Goal: Transaction & Acquisition: Purchase product/service

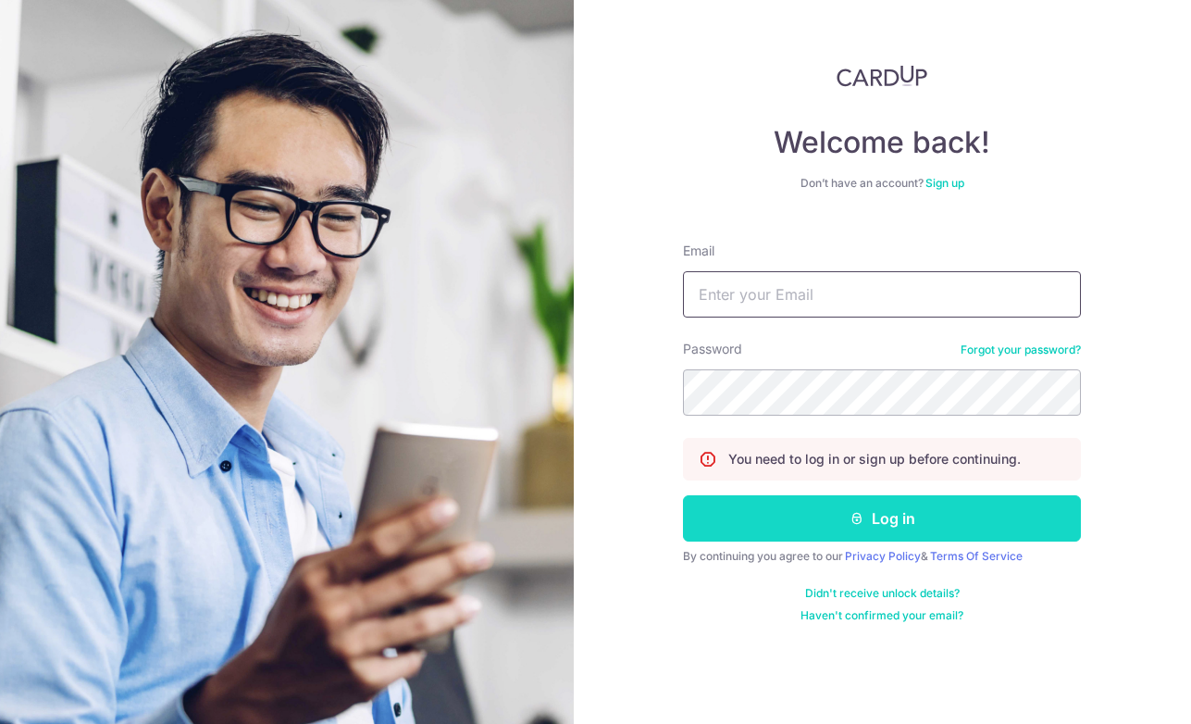
type input "yukoo52557@gmail.com"
click at [775, 505] on button "Log in" at bounding box center [882, 518] width 398 height 46
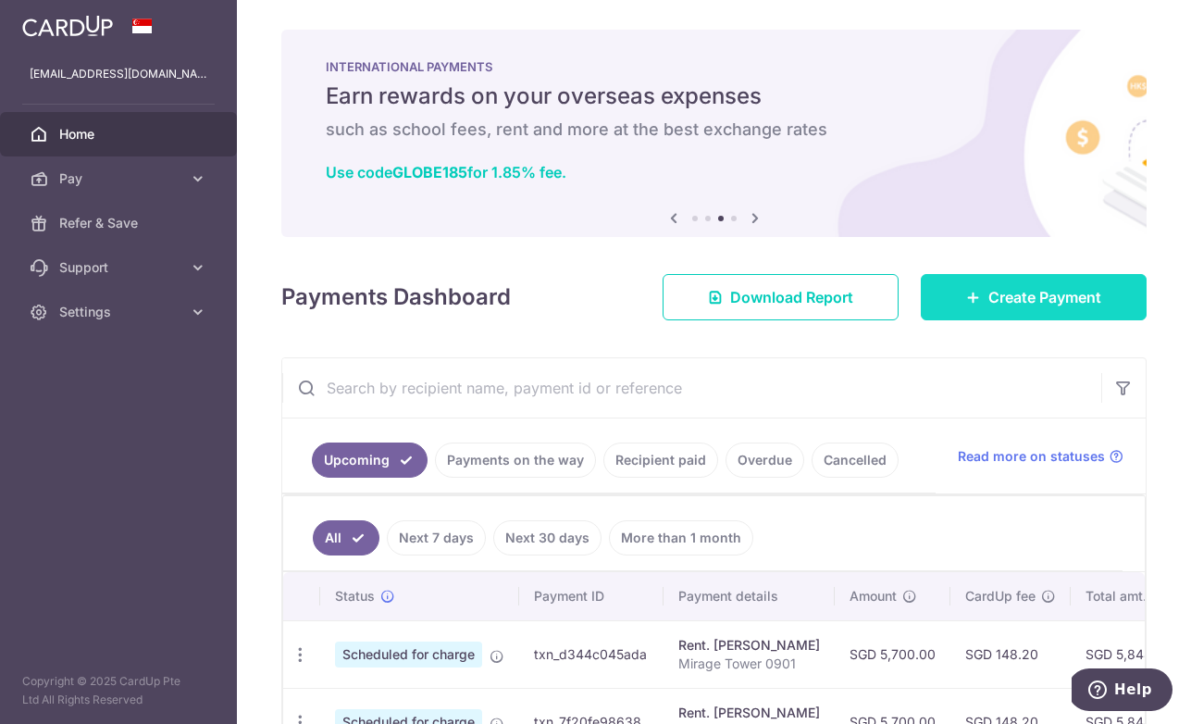
click at [1009, 301] on span "Create Payment" at bounding box center [1044, 297] width 113 height 22
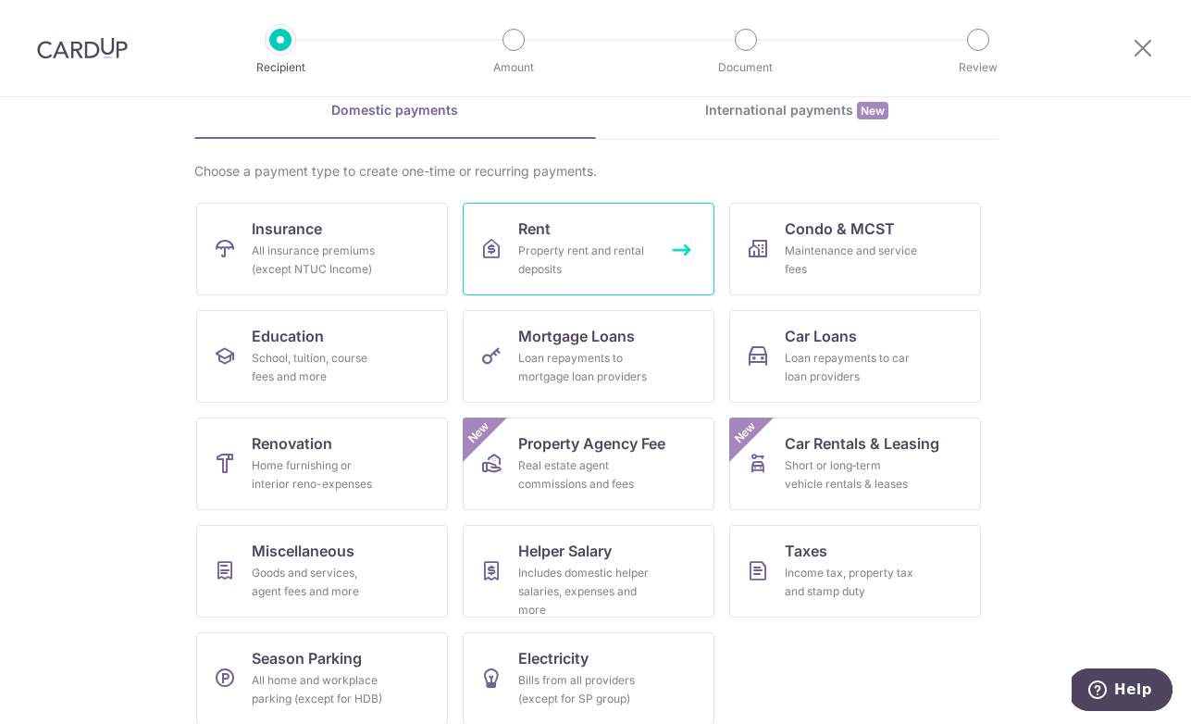
scroll to position [105, 0]
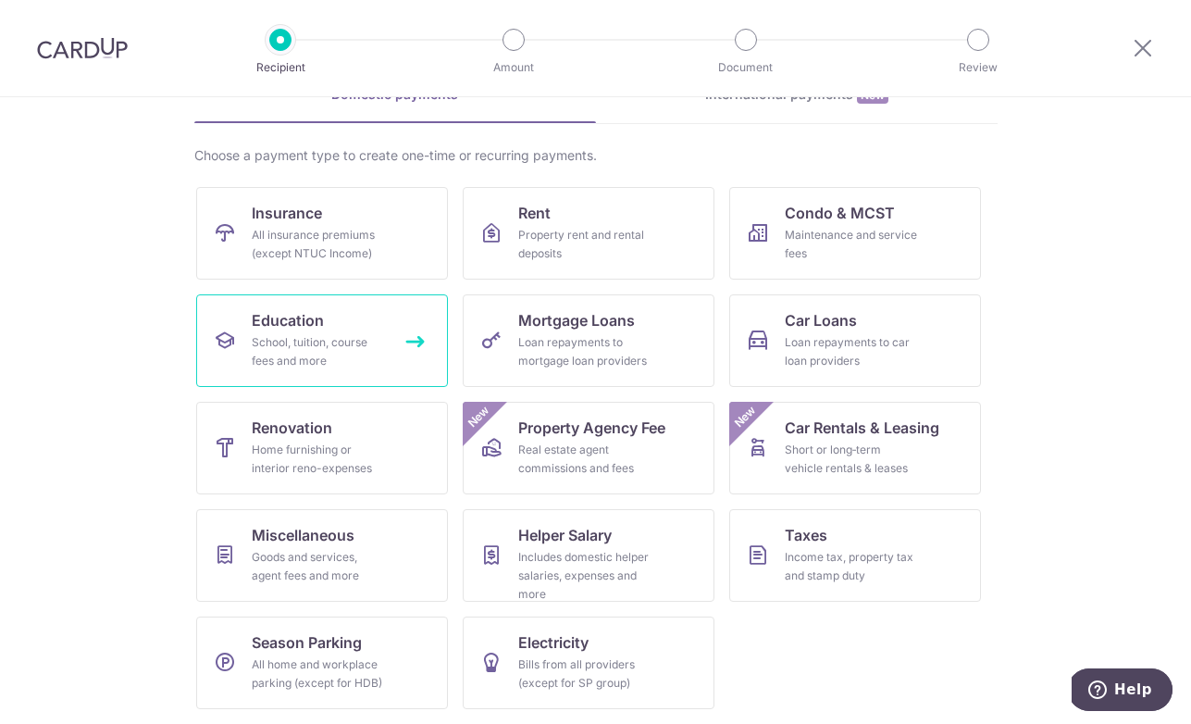
click at [310, 331] on link "Education School, tuition, course fees and more" at bounding box center [322, 340] width 252 height 93
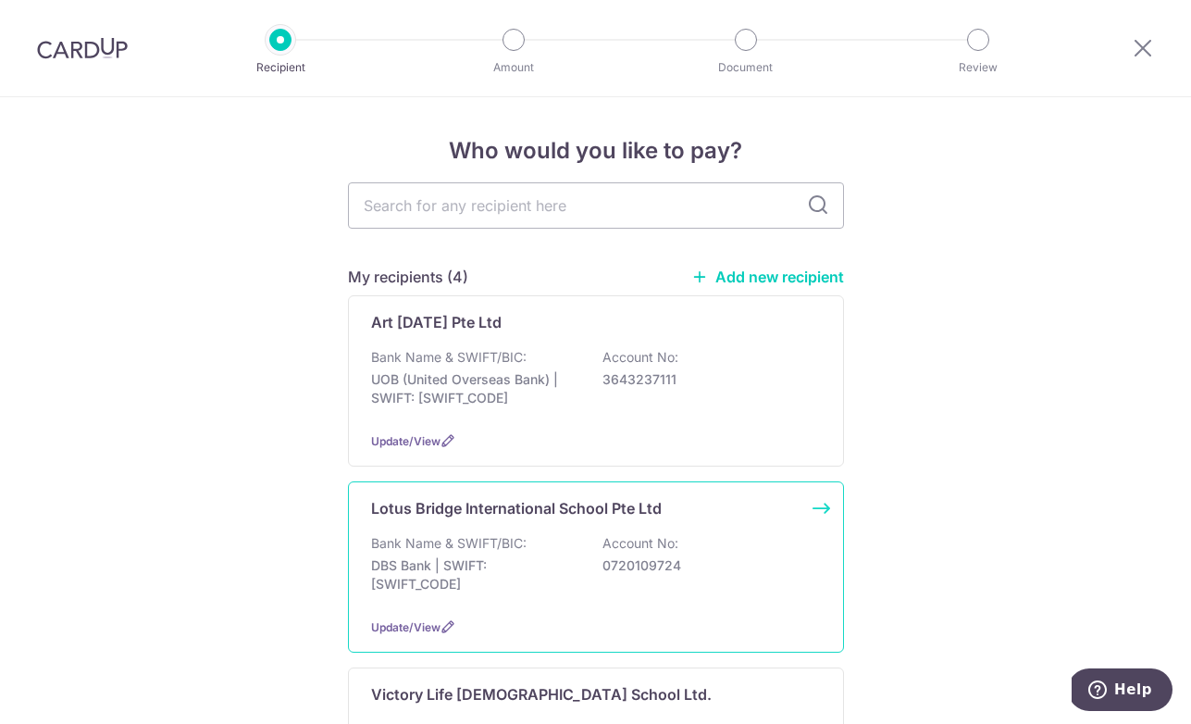
click at [736, 507] on div "Lotus Bridge International School Pte Ltd" at bounding box center [584, 508] width 427 height 22
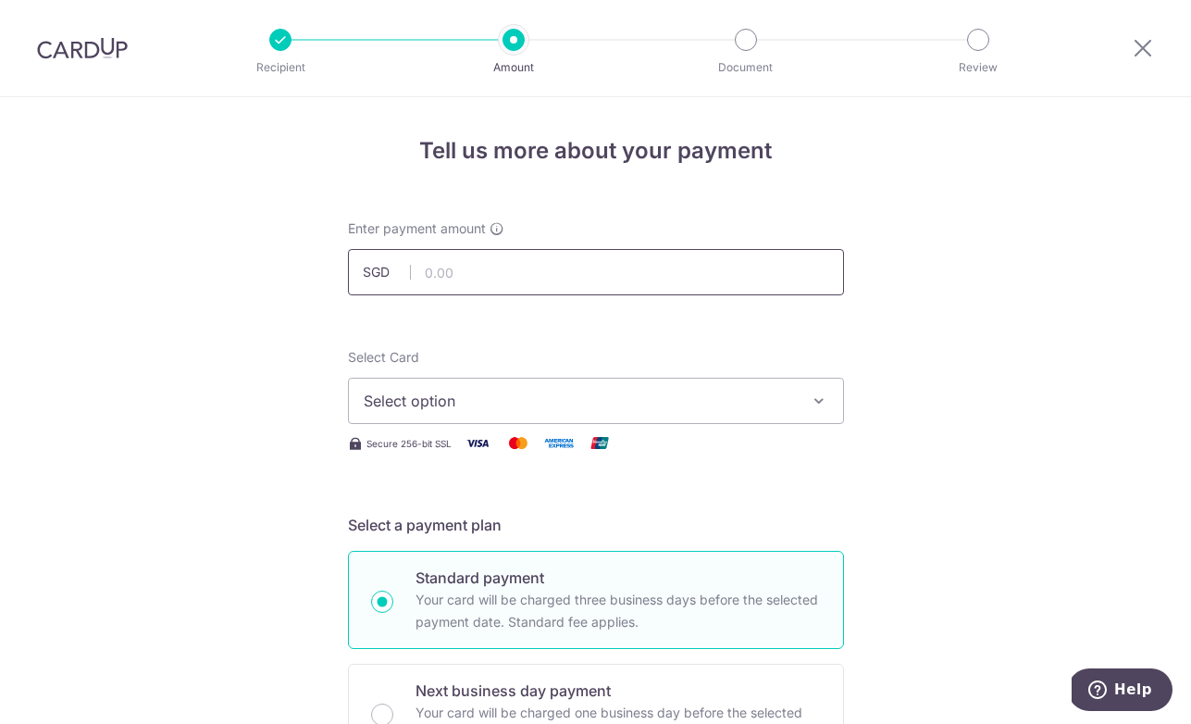
click at [536, 291] on input "text" at bounding box center [596, 272] width 496 height 46
type input "4,260.60"
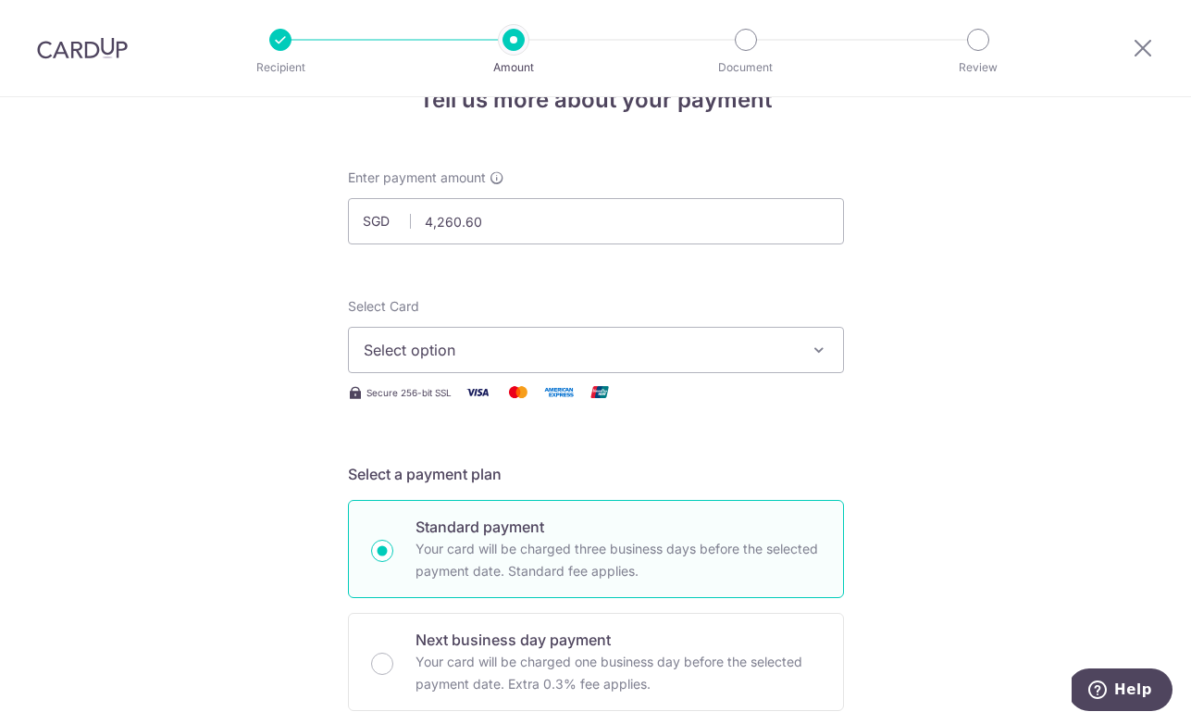
scroll to position [56, 0]
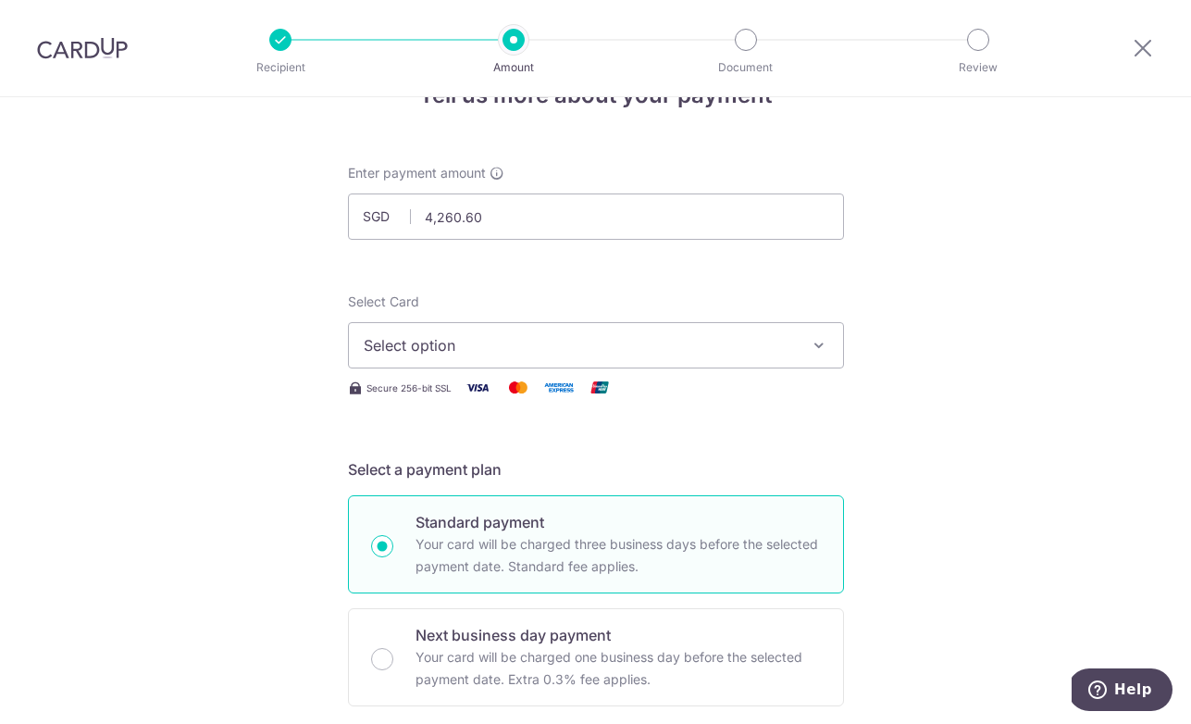
click at [646, 329] on button "Select option" at bounding box center [596, 345] width 496 height 46
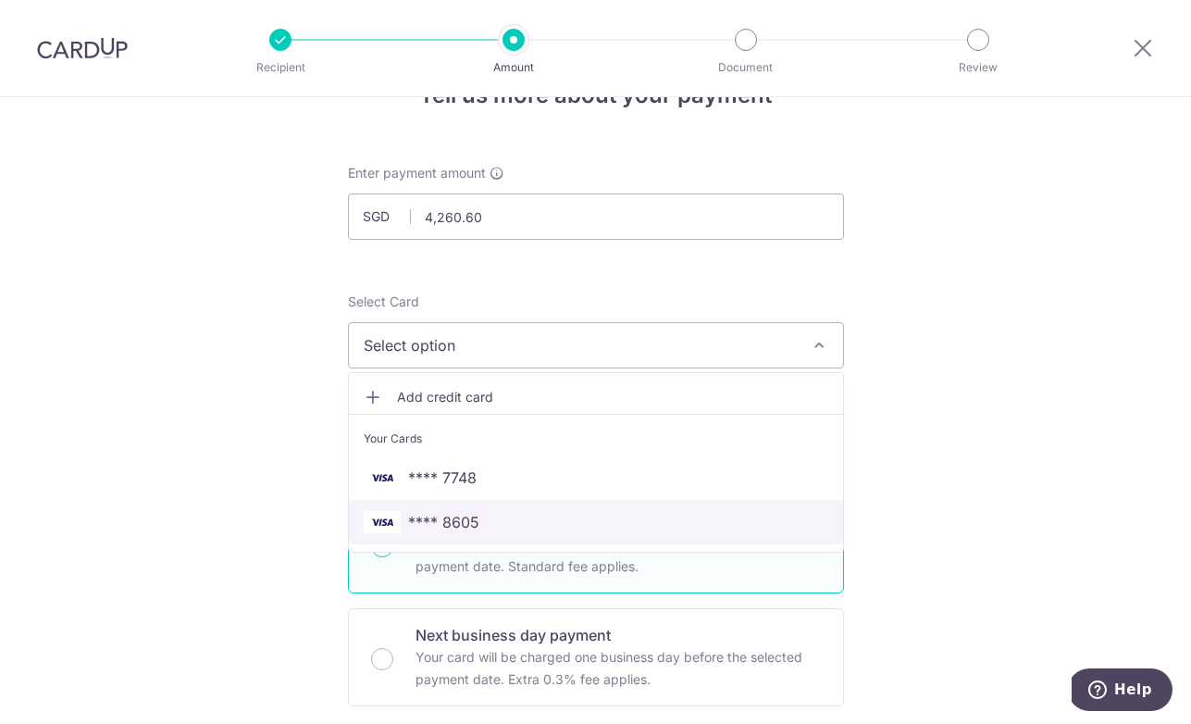
click at [551, 516] on span "**** 8605" at bounding box center [596, 522] width 464 height 22
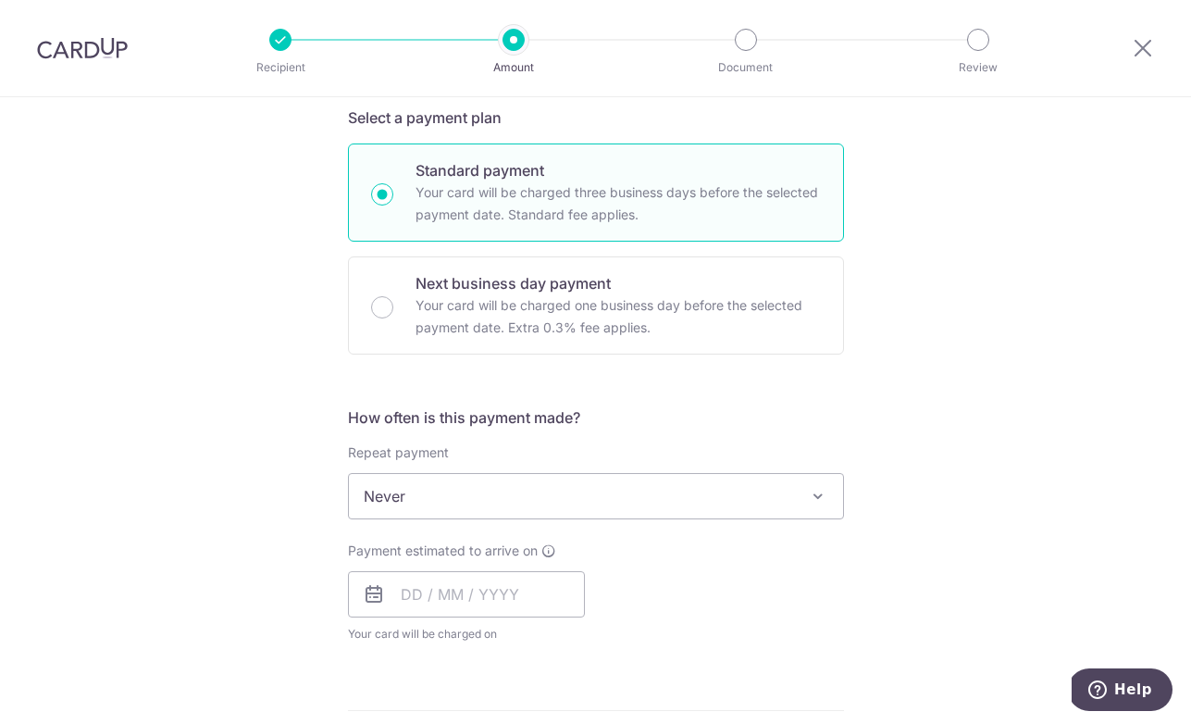
scroll to position [449, 0]
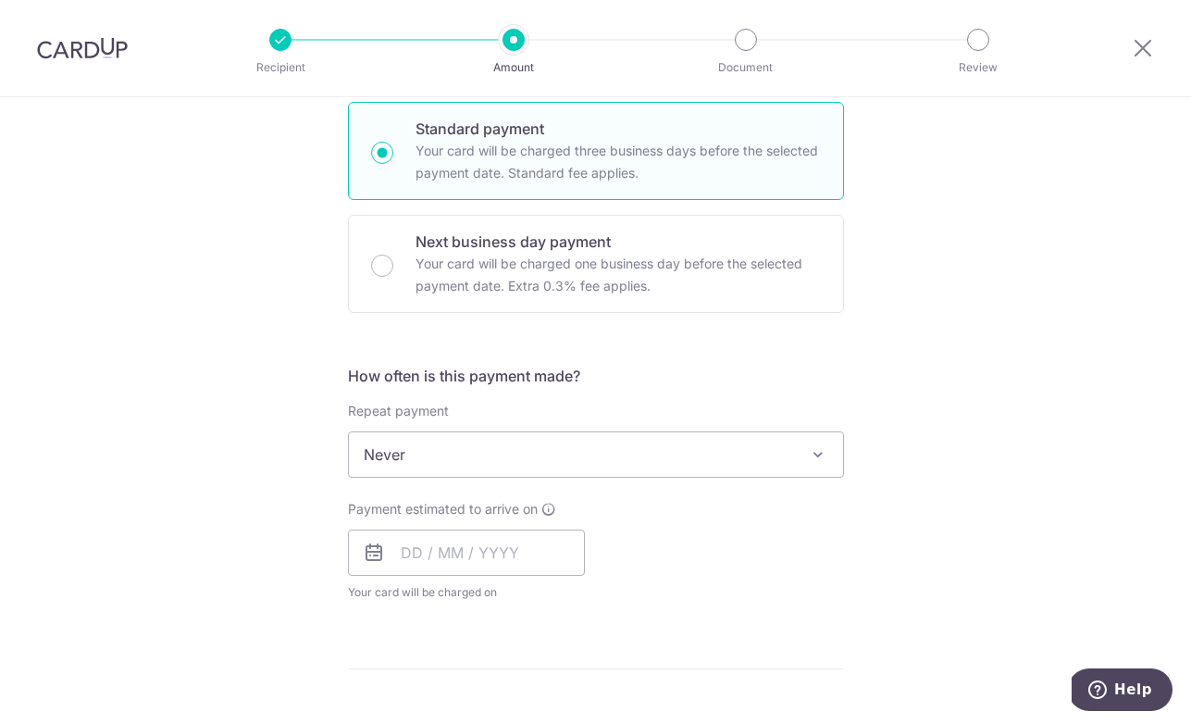
click at [476, 461] on span "Never" at bounding box center [596, 454] width 494 height 44
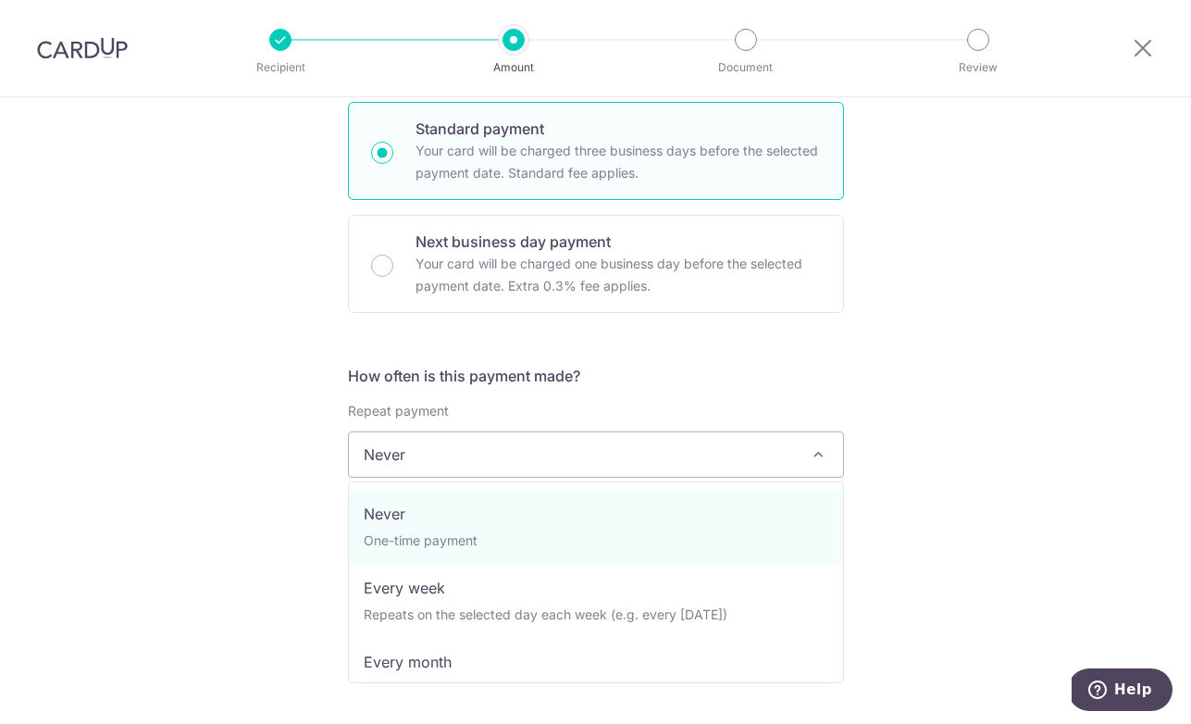
click at [476, 461] on span "Never" at bounding box center [596, 454] width 494 height 44
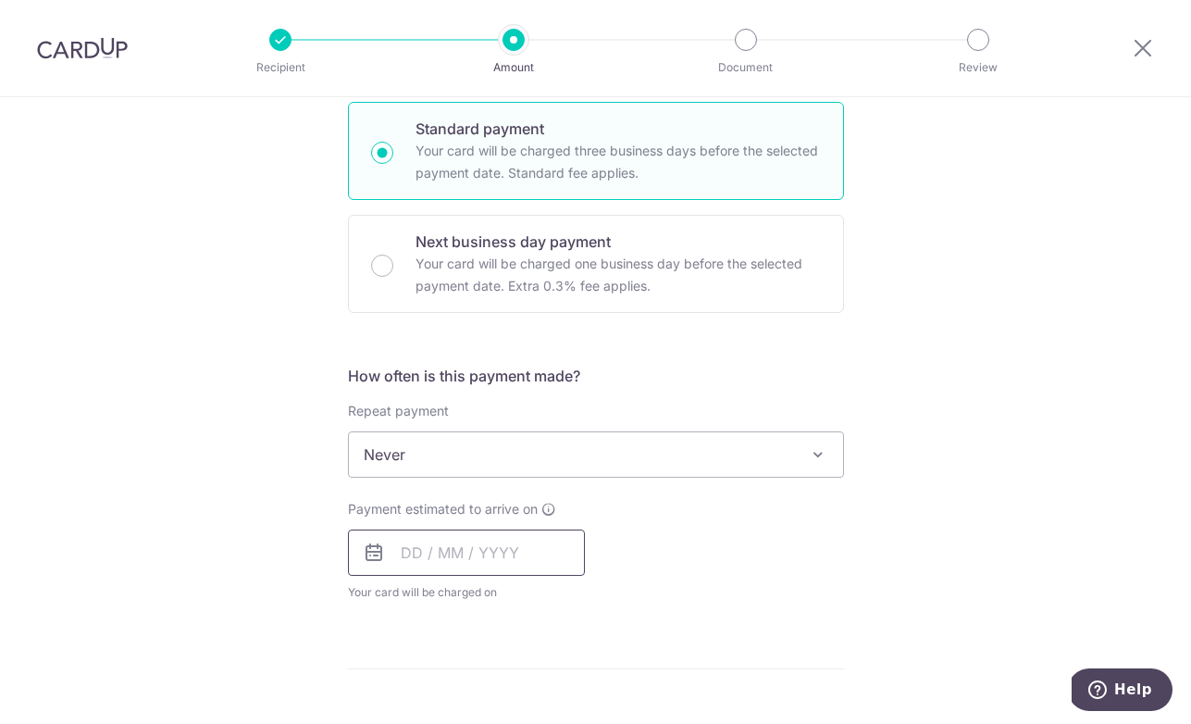
click at [411, 553] on input "text" at bounding box center [466, 552] width 237 height 46
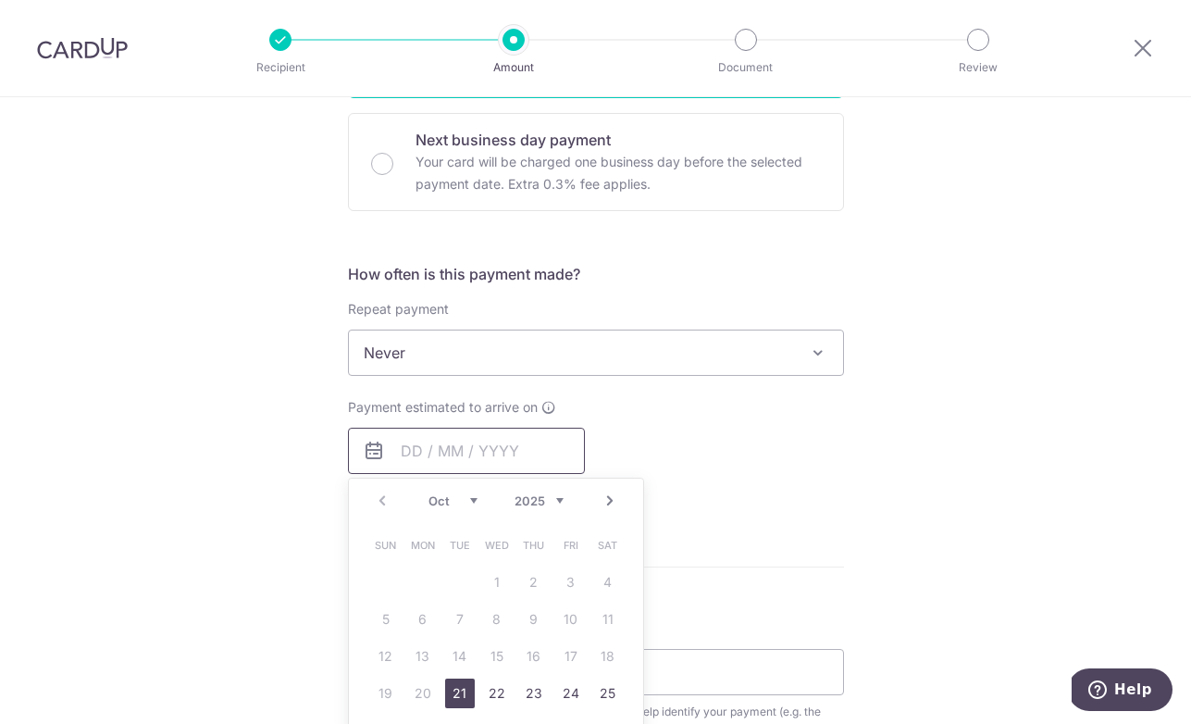
scroll to position [578, 0]
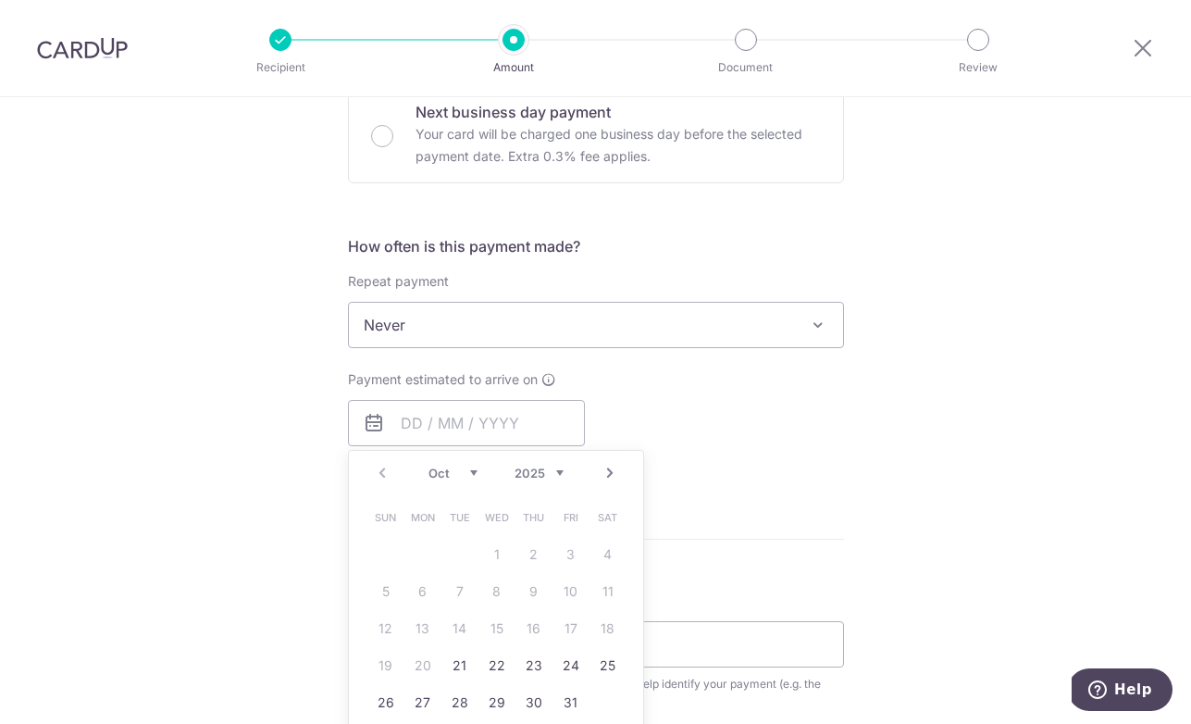
click at [840, 401] on div "Payment estimated to arrive on Prev Next Oct Nov Dec 2025 2026 2027 2028 2029 2…" at bounding box center [596, 421] width 518 height 102
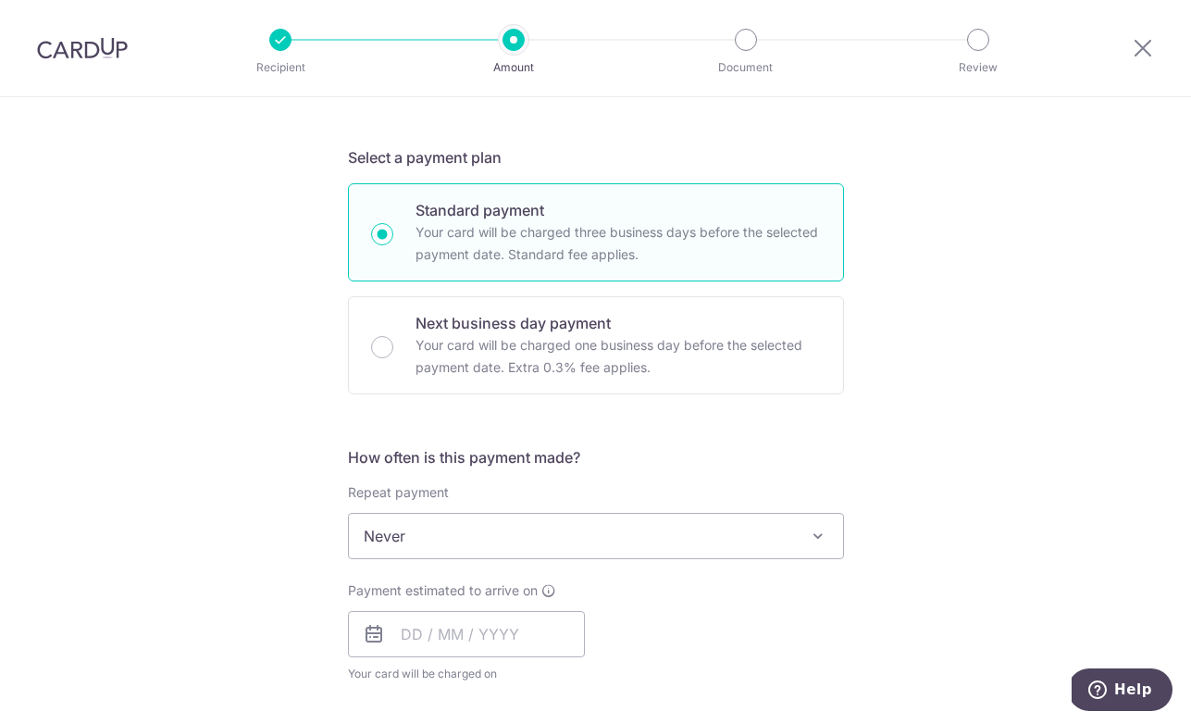
scroll to position [314, 0]
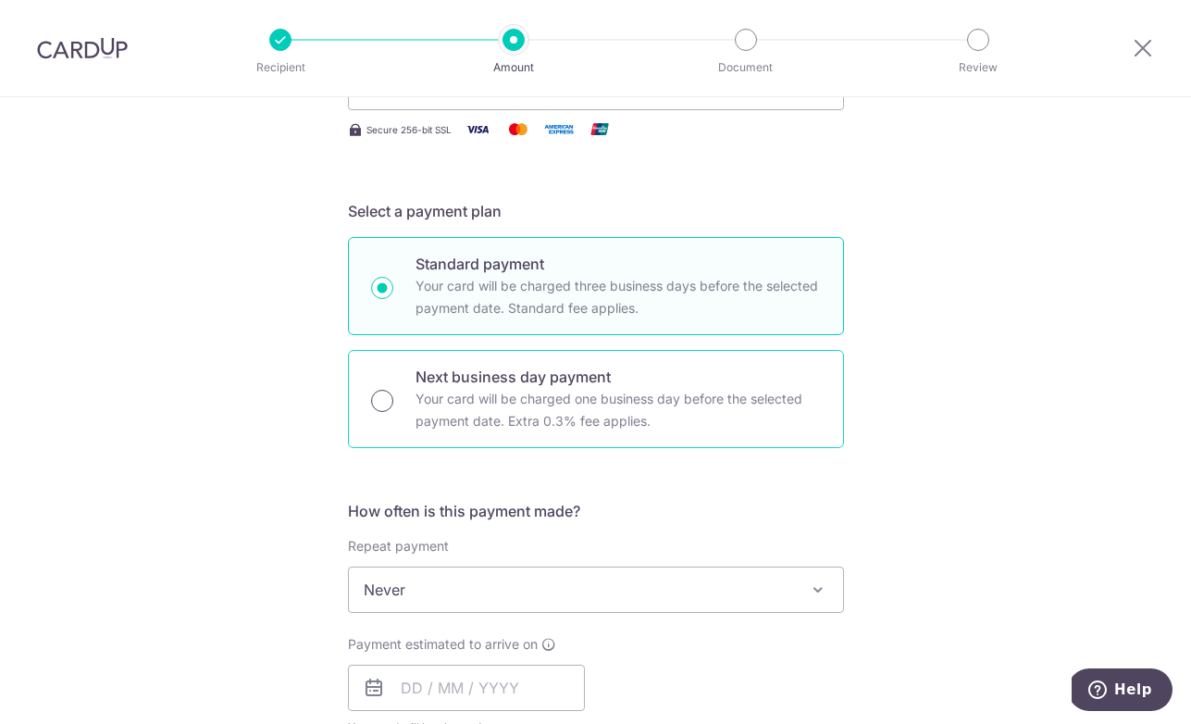
click at [375, 400] on input "Next business day payment Your card will be charged one business day before the…" at bounding box center [382, 401] width 22 height 22
radio input "true"
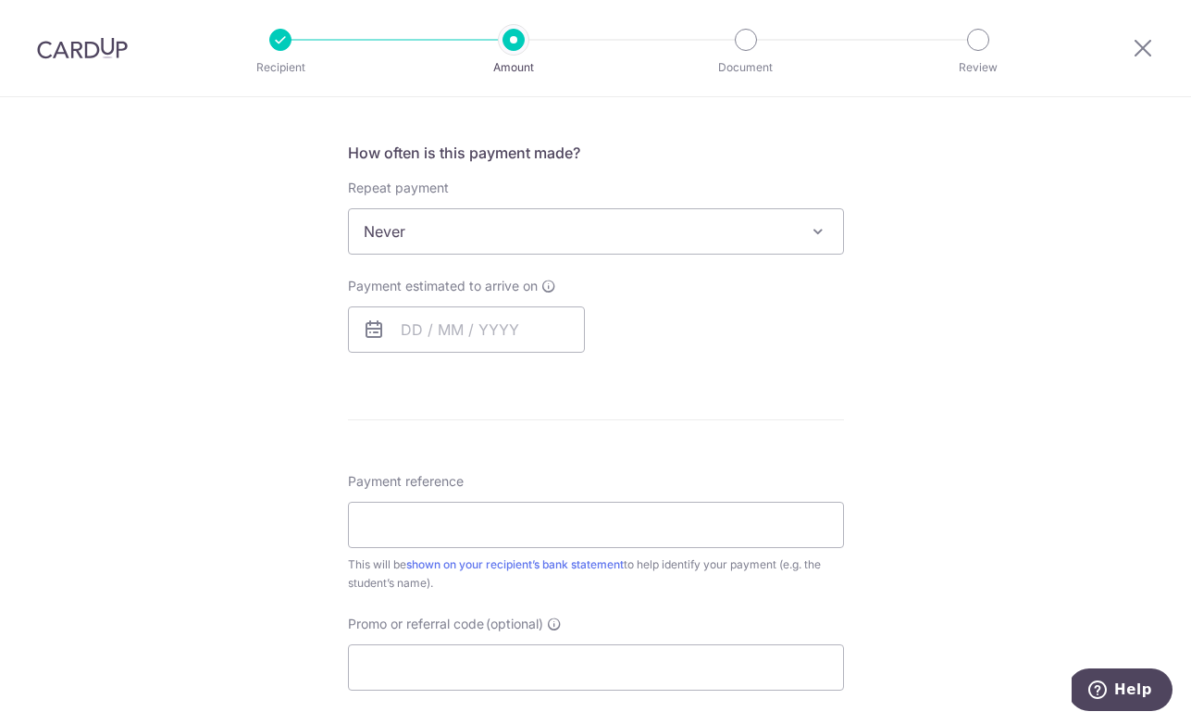
scroll to position [697, 0]
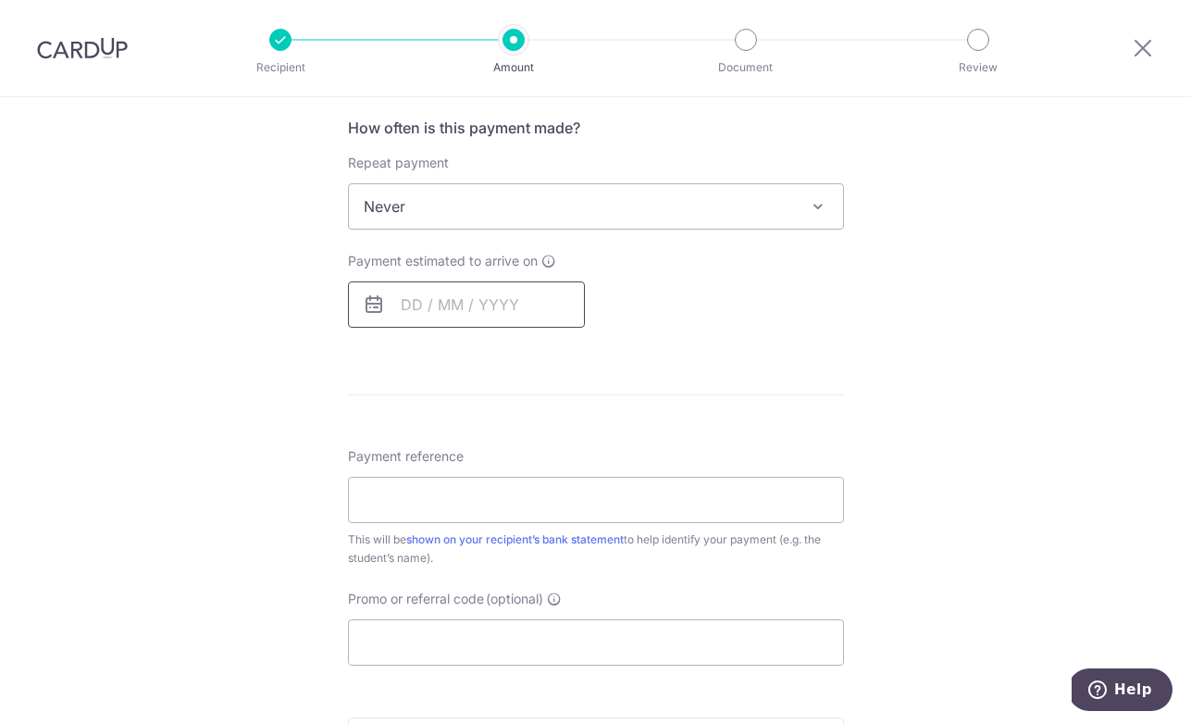
click at [404, 303] on input "text" at bounding box center [466, 304] width 237 height 46
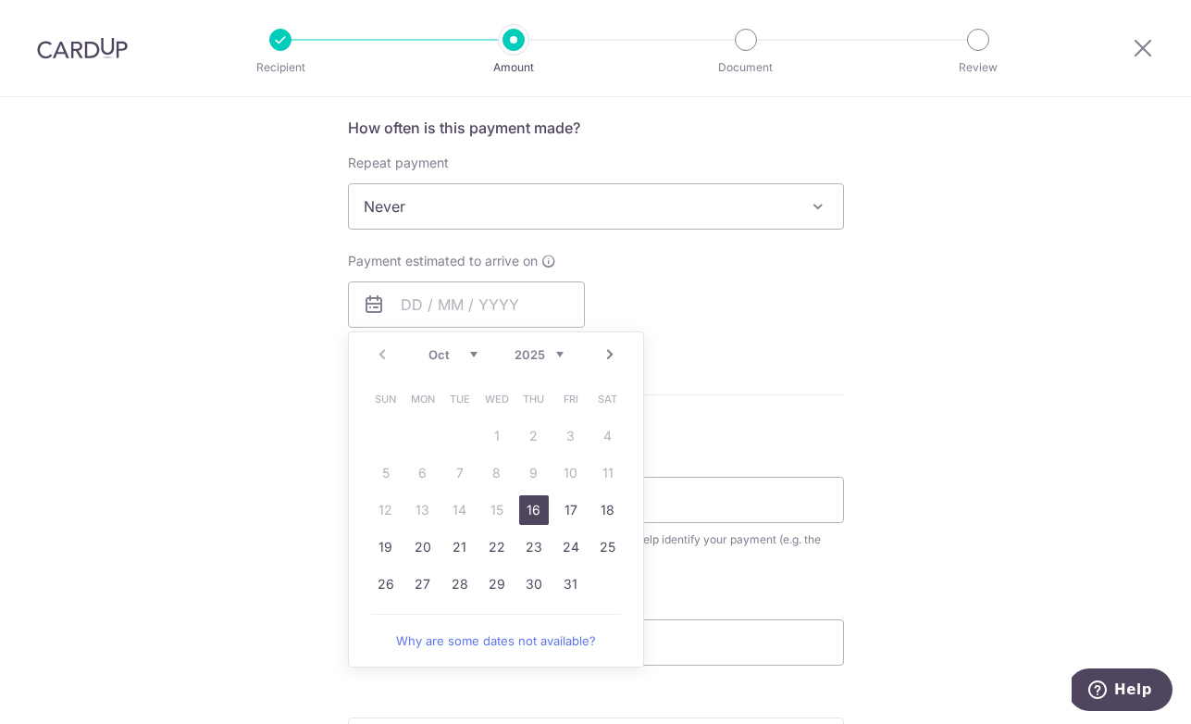
click at [529, 512] on link "16" at bounding box center [534, 510] width 30 height 30
type input "16/10/2025"
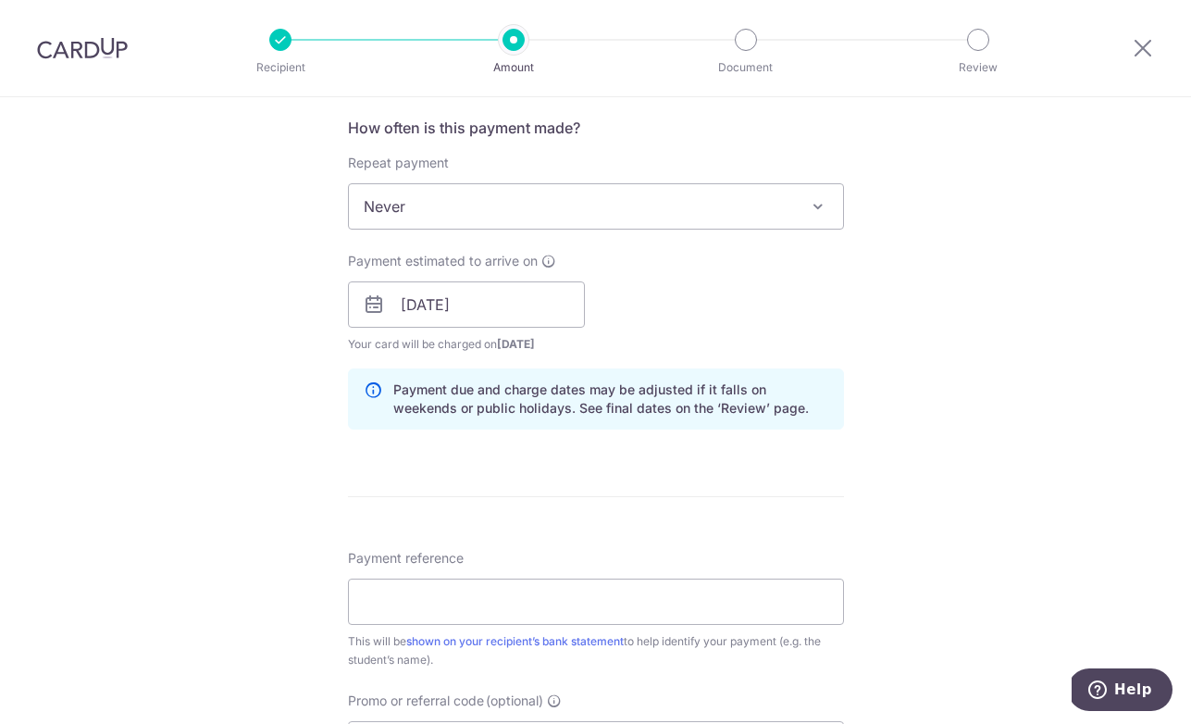
click at [908, 355] on div "Tell us more about your payment Enter payment amount SGD 4,260.60 4260.60 Selec…" at bounding box center [595, 319] width 1191 height 1839
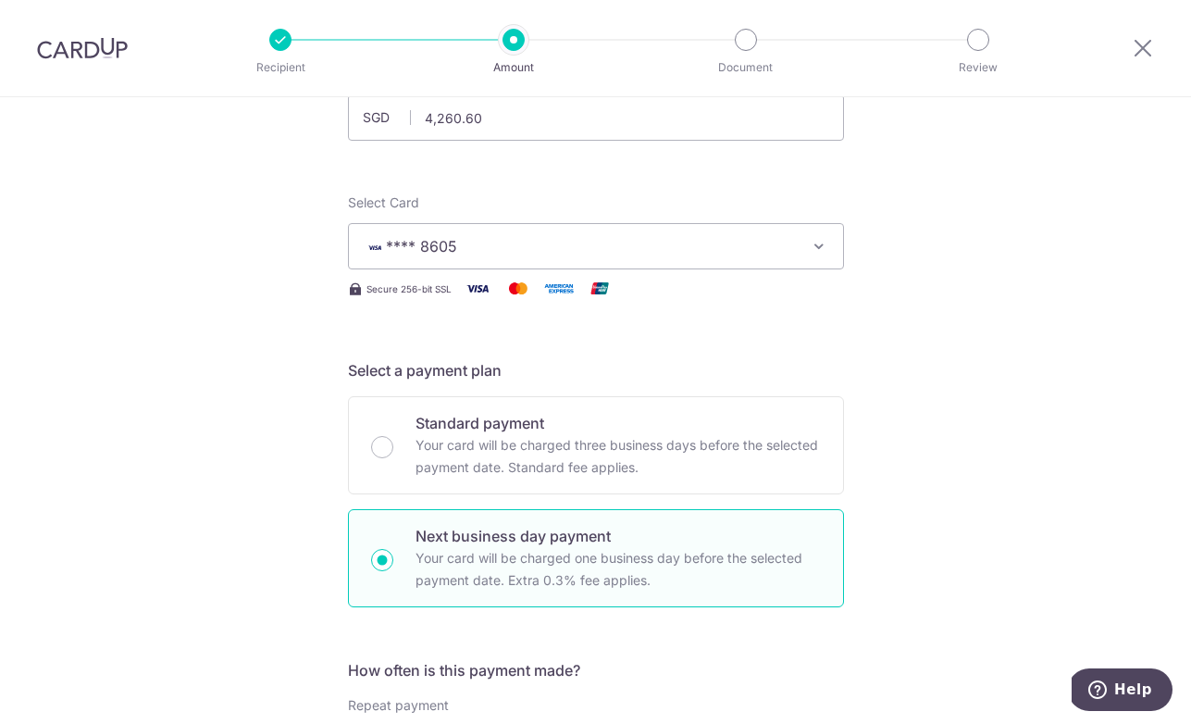
scroll to position [1054, 0]
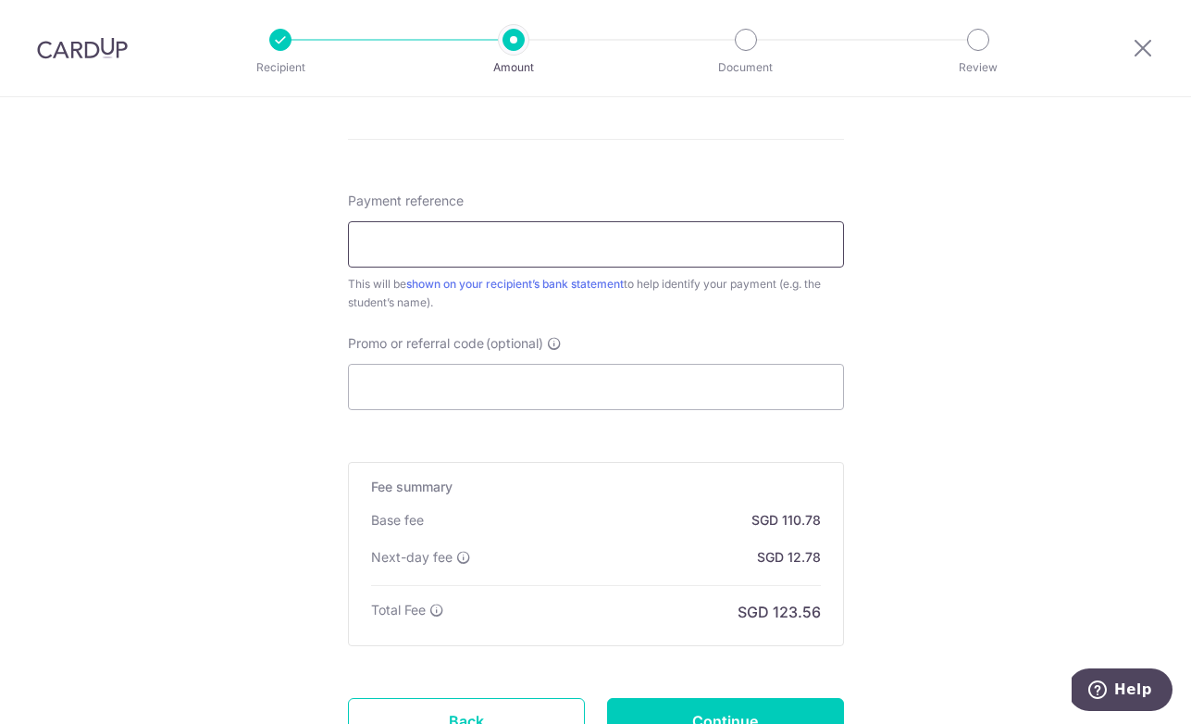
click at [606, 248] on input "Payment reference" at bounding box center [596, 244] width 496 height 46
type input "Go Okabe [DATE]"
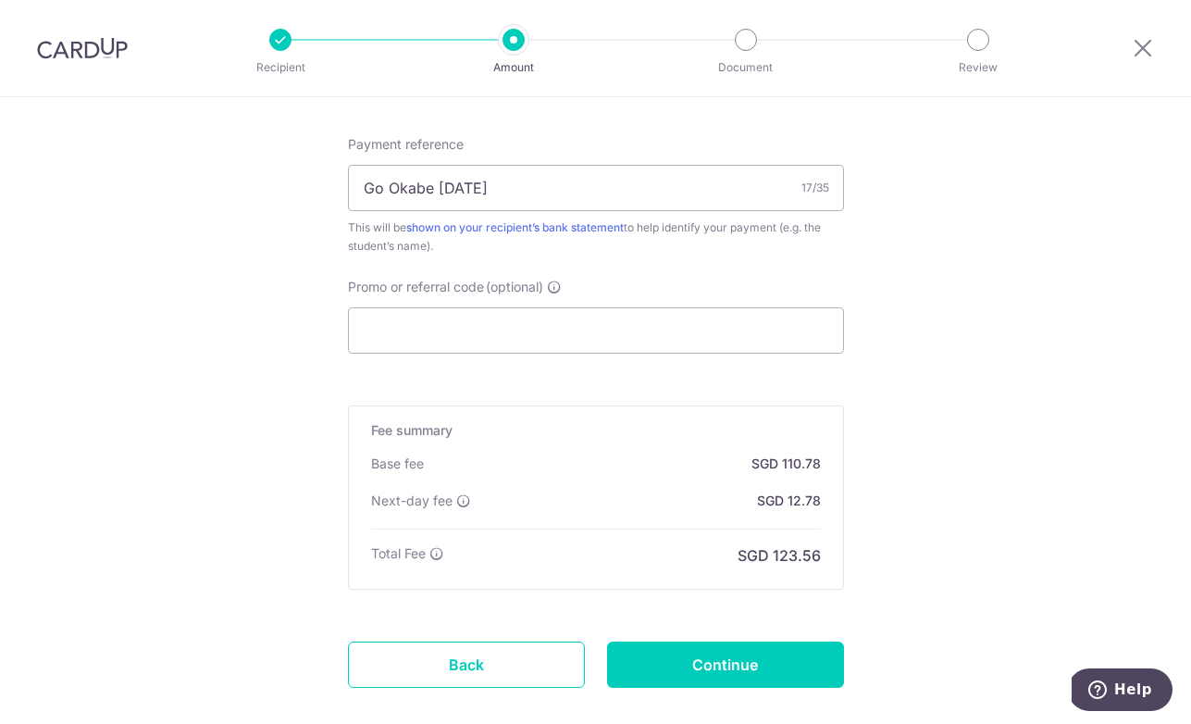
scroll to position [1213, 0]
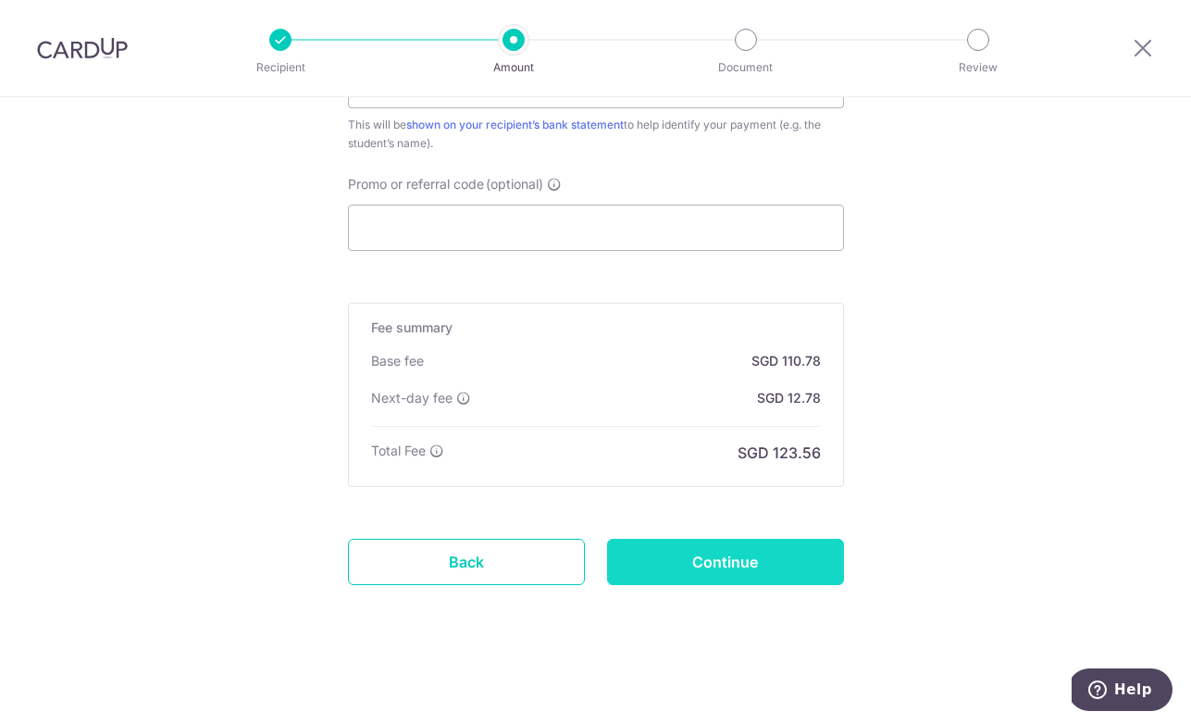
click at [747, 563] on input "Continue" at bounding box center [725, 561] width 237 height 46
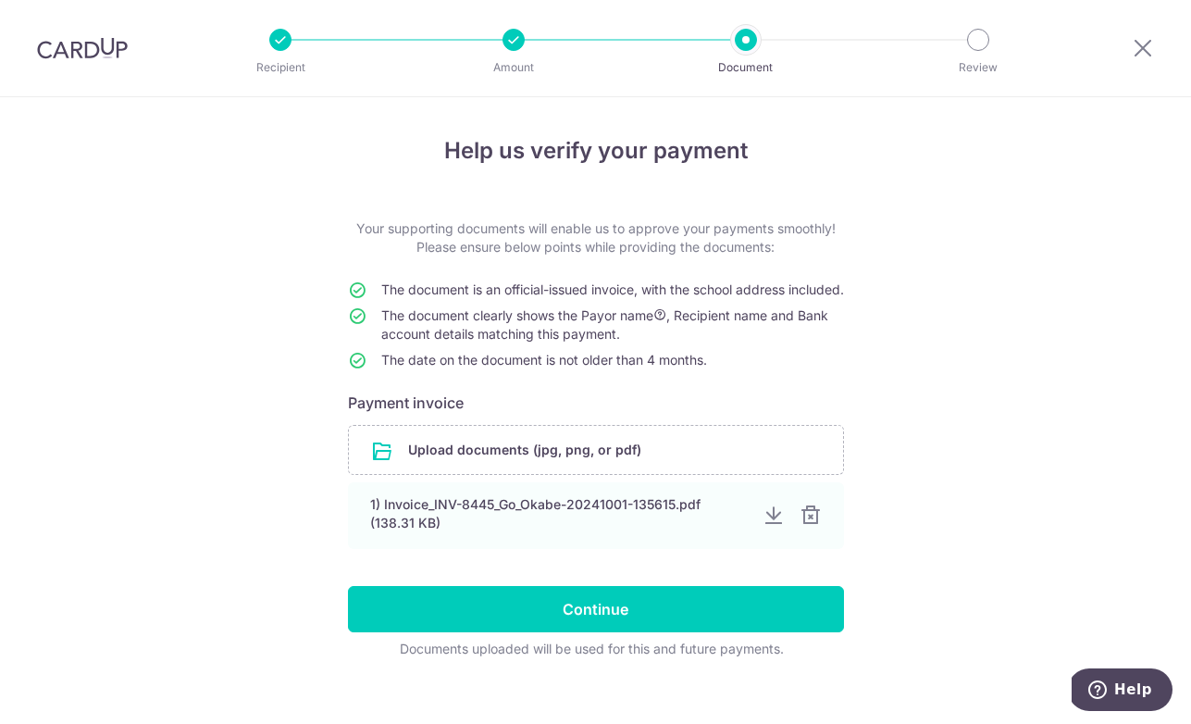
scroll to position [40, 0]
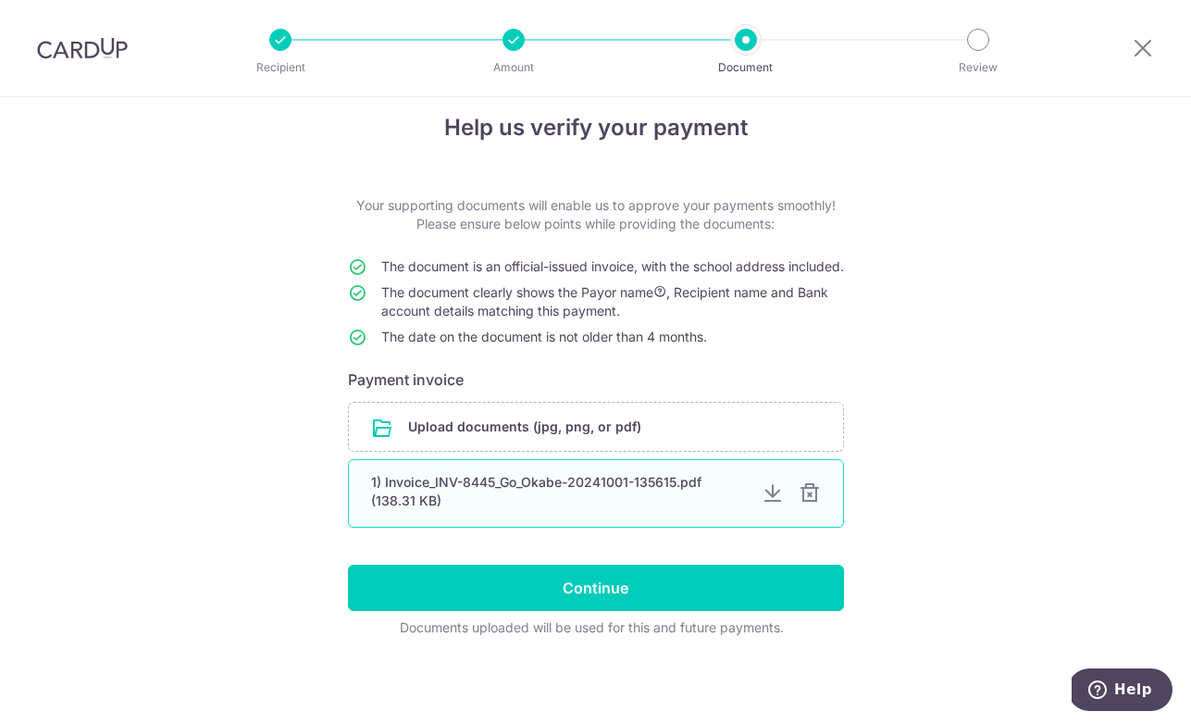
click at [809, 491] on div at bounding box center [809, 493] width 22 height 22
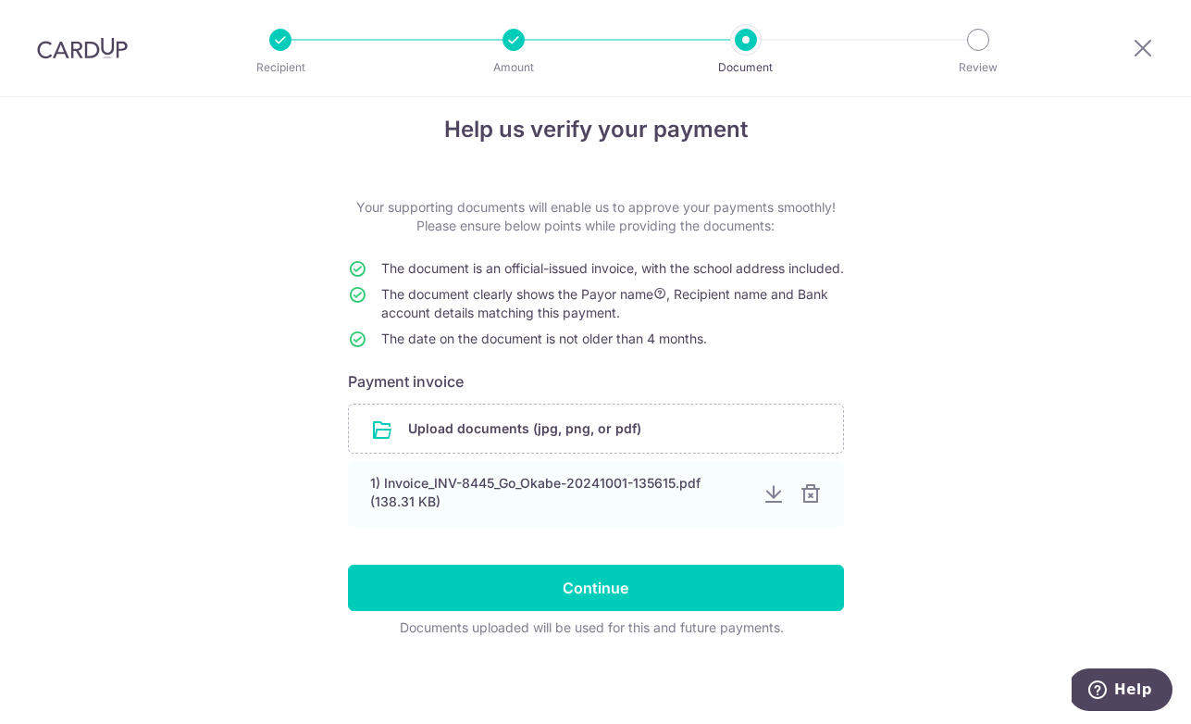
scroll to position [0, 0]
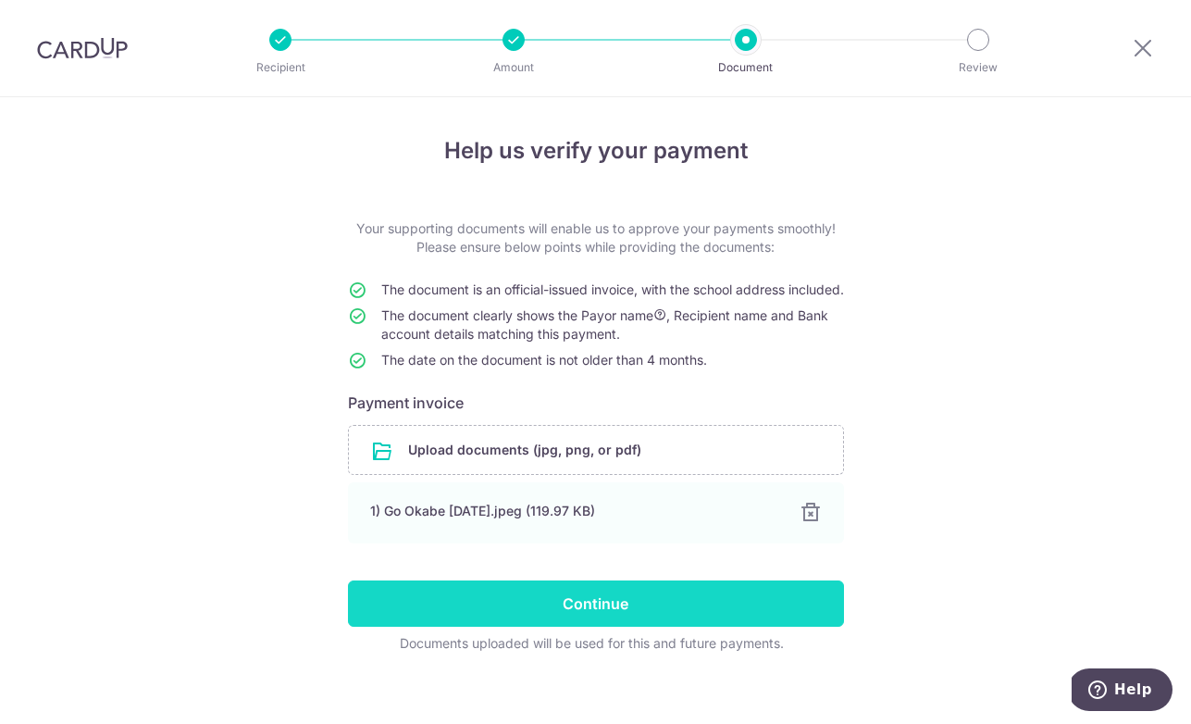
click at [636, 626] on input "Continue" at bounding box center [596, 603] width 496 height 46
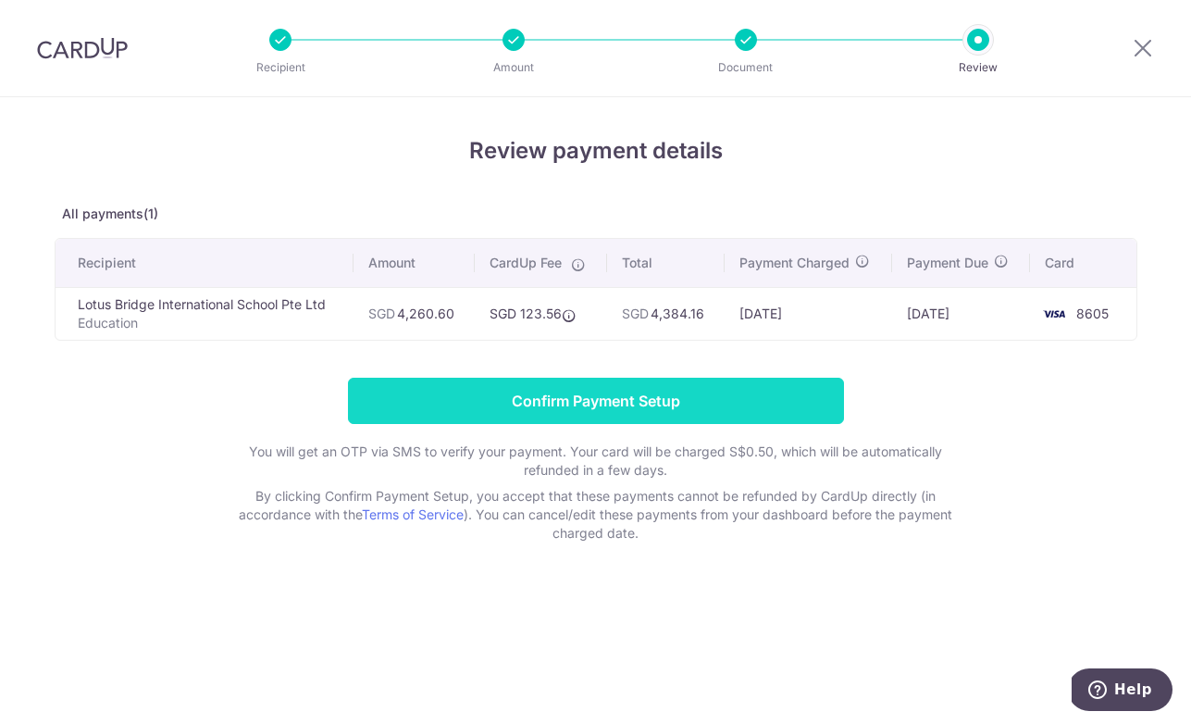
click at [796, 398] on input "Confirm Payment Setup" at bounding box center [596, 400] width 496 height 46
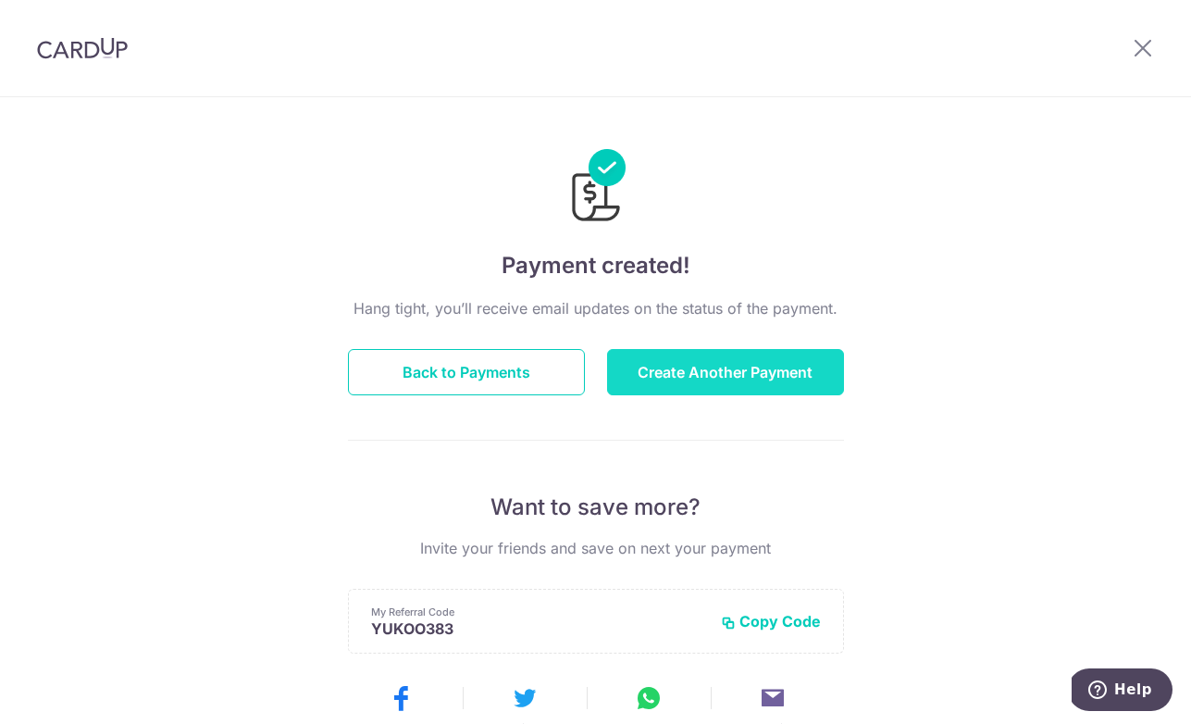
click at [754, 375] on button "Create Another Payment" at bounding box center [725, 372] width 237 height 46
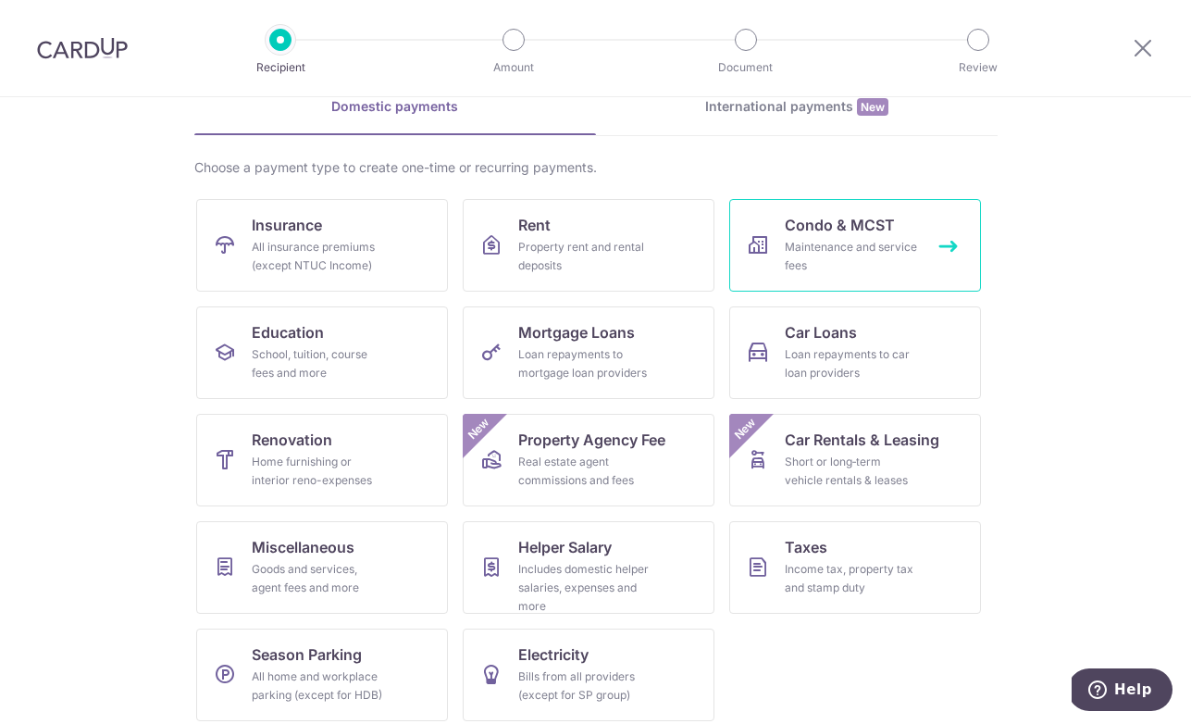
scroll to position [105, 0]
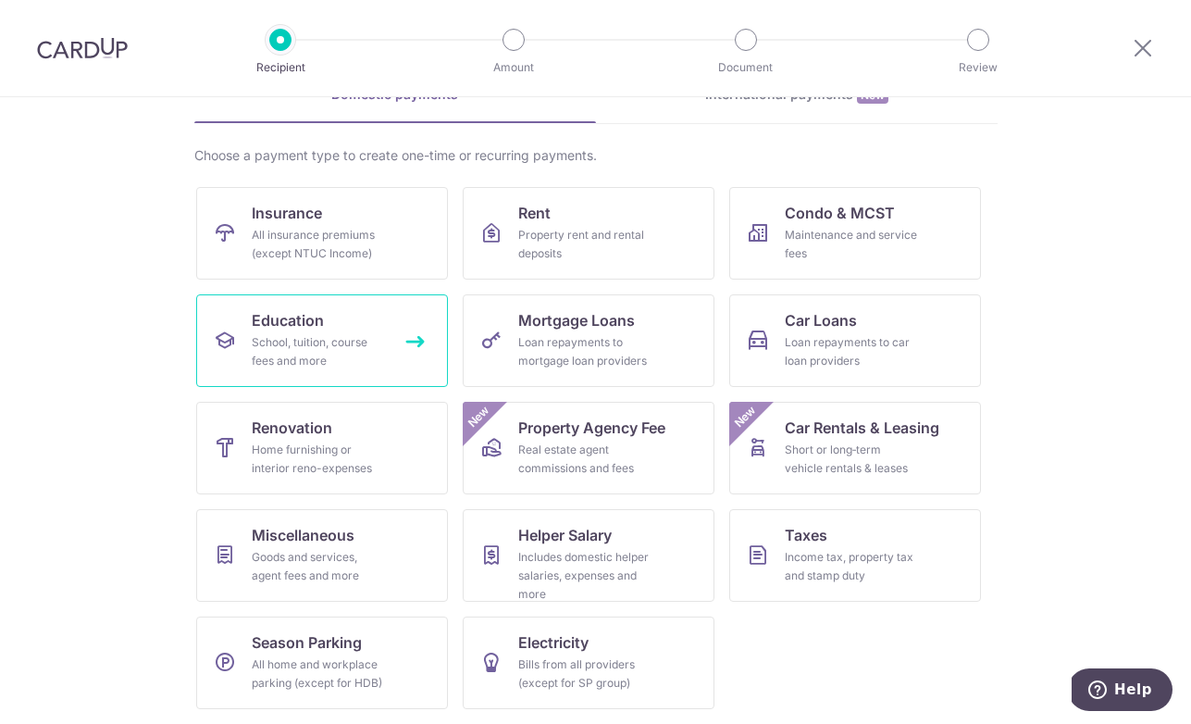
click at [302, 328] on span "Education" at bounding box center [288, 320] width 72 height 22
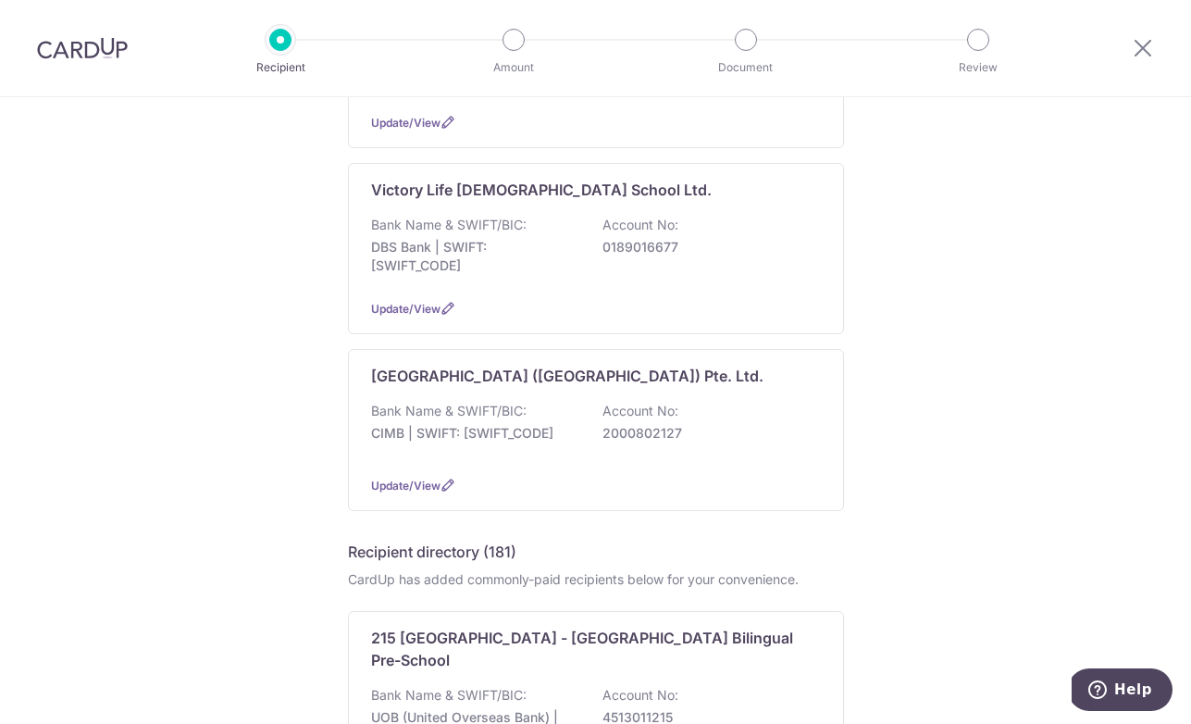
scroll to position [637, 0]
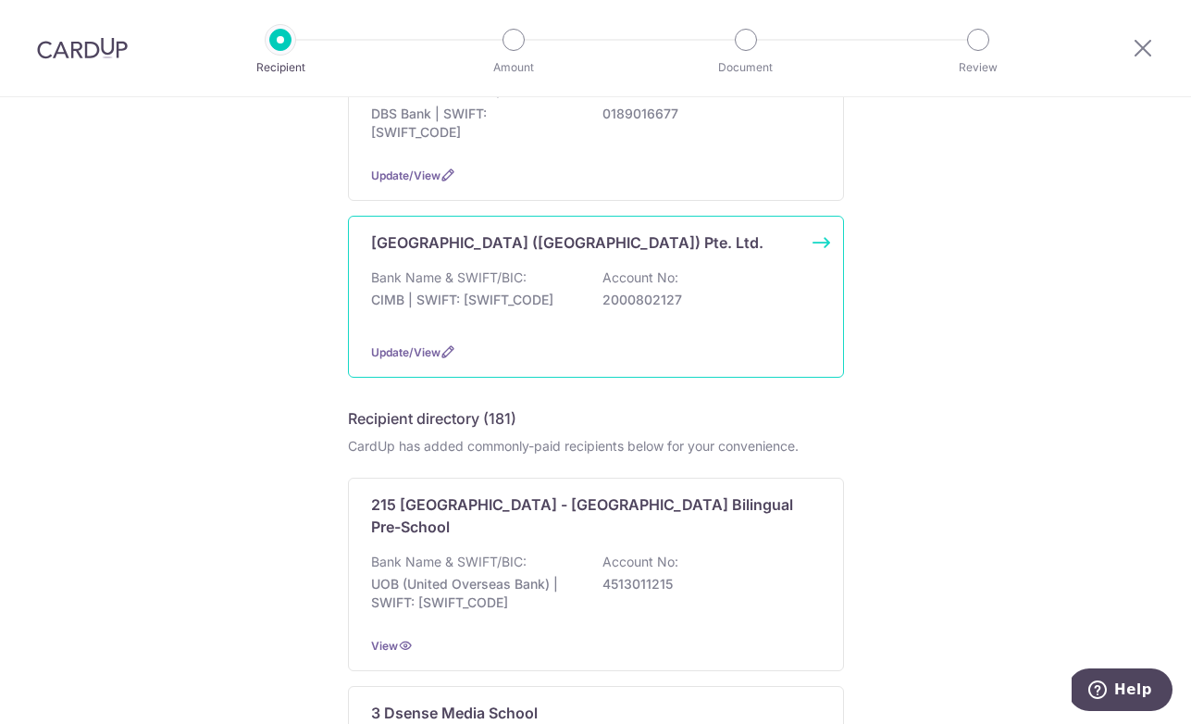
click at [719, 298] on p "2000802127" at bounding box center [705, 300] width 207 height 19
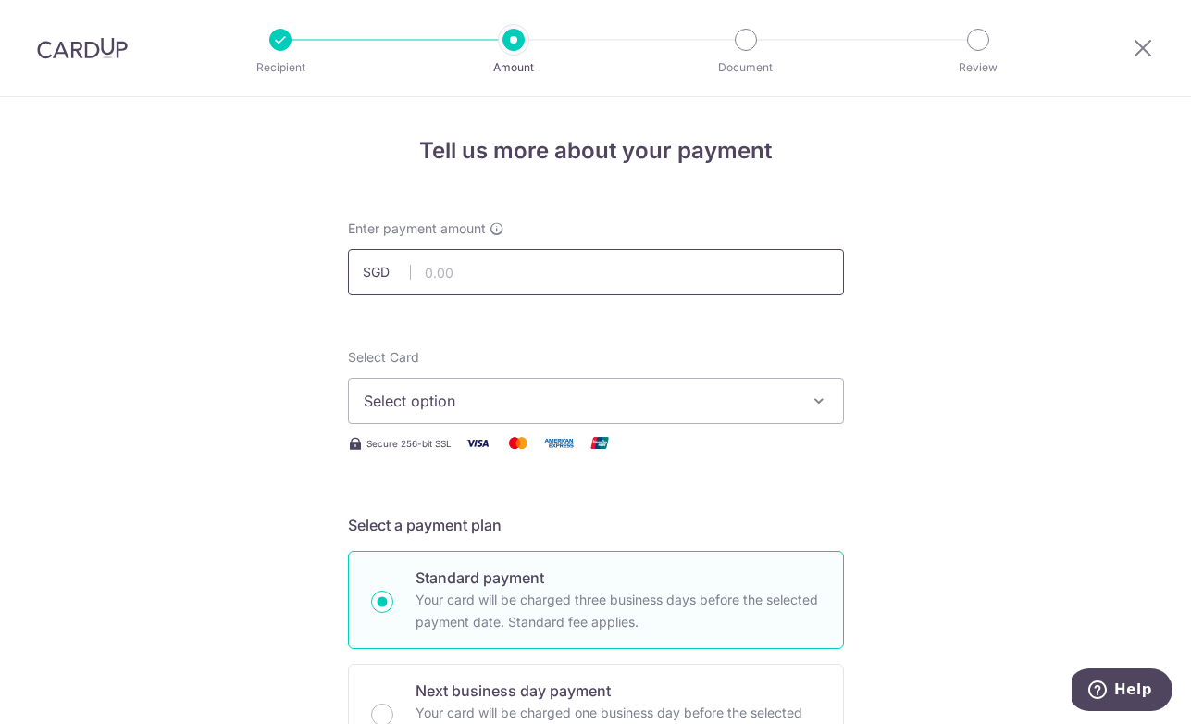
click at [579, 275] on input "text" at bounding box center [596, 272] width 496 height 46
paste input "7,287.50"
type input "7,287.50"
click at [726, 375] on div "Select Card Select option Add credit card Your Cards **** 7748 **** 8605" at bounding box center [596, 386] width 496 height 76
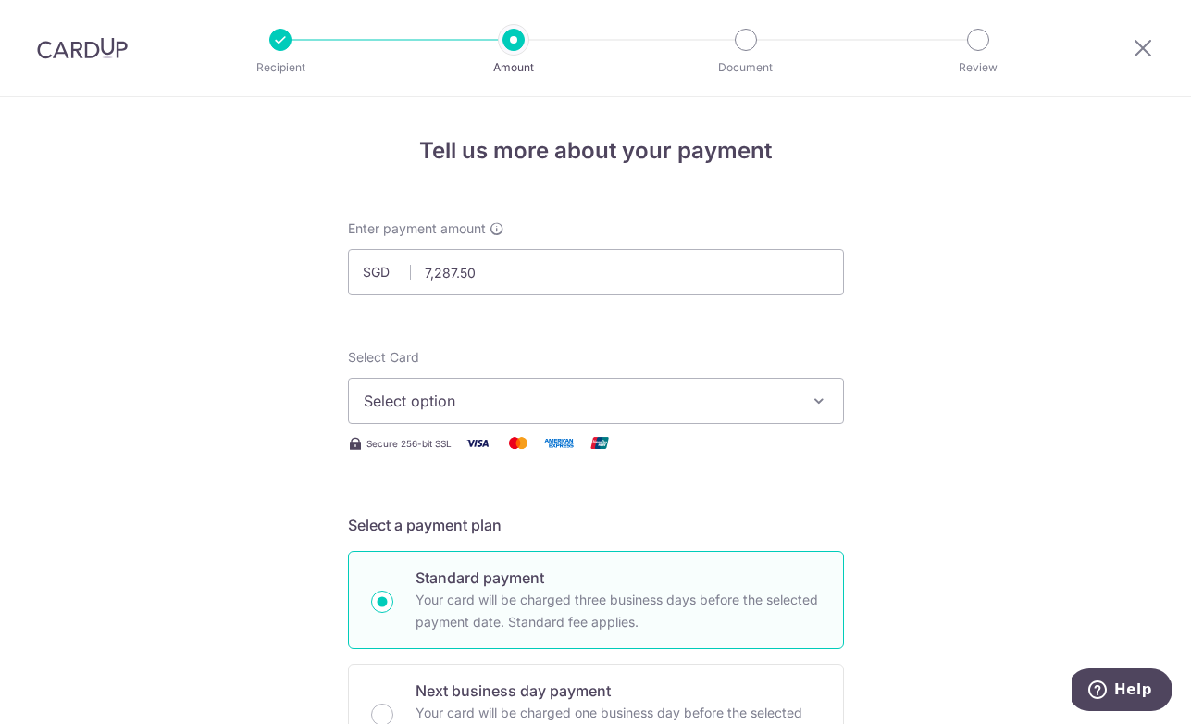
click at [717, 399] on span "Select option" at bounding box center [579, 401] width 431 height 22
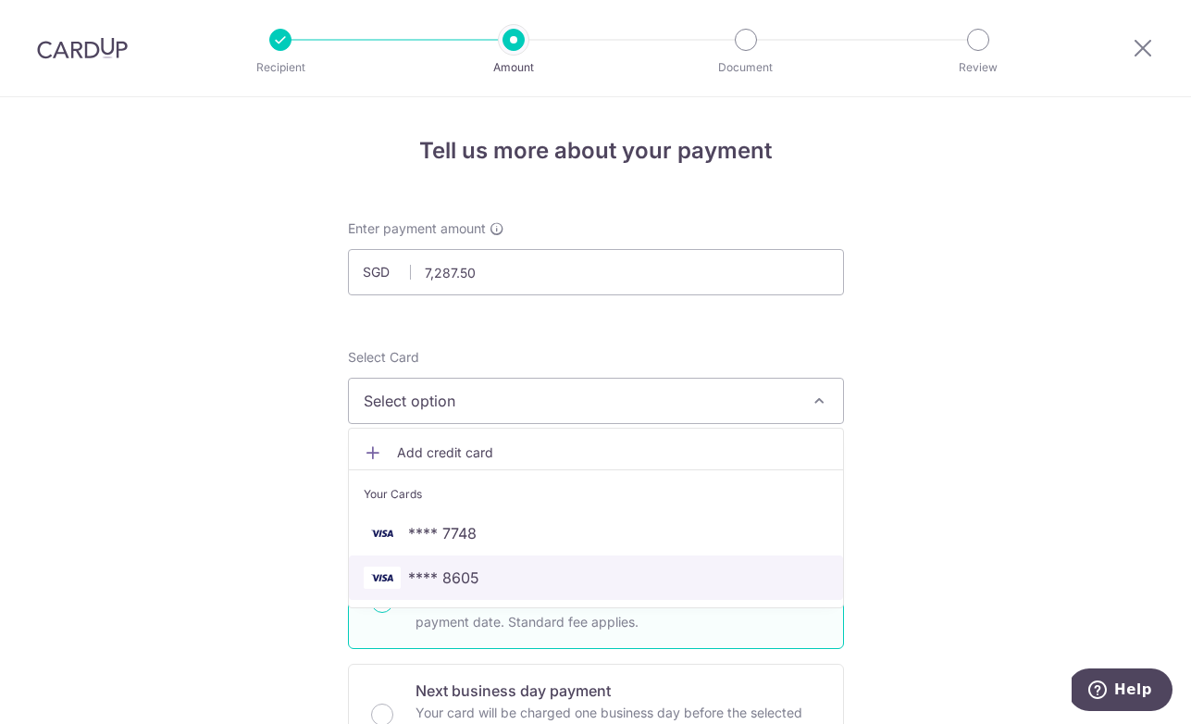
click at [604, 565] on link "**** 8605" at bounding box center [596, 577] width 494 height 44
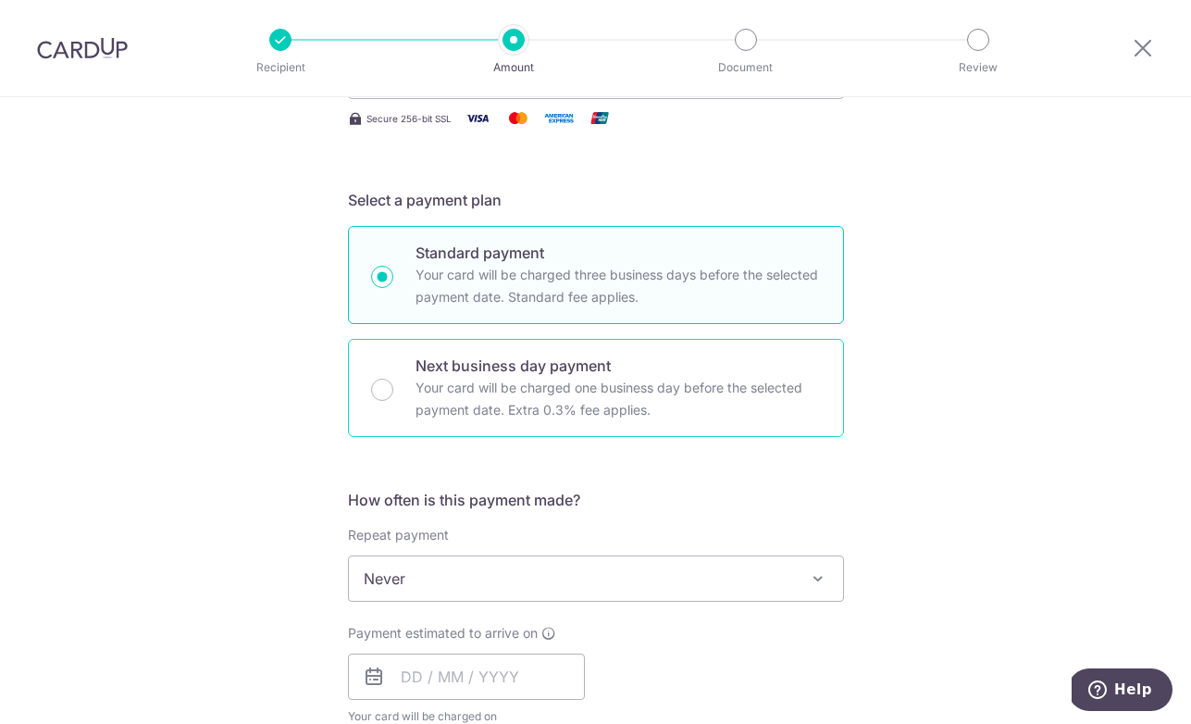
scroll to position [327, 0]
click at [377, 391] on input "Next business day payment Your card will be charged one business day before the…" at bounding box center [382, 388] width 22 height 22
radio input "true"
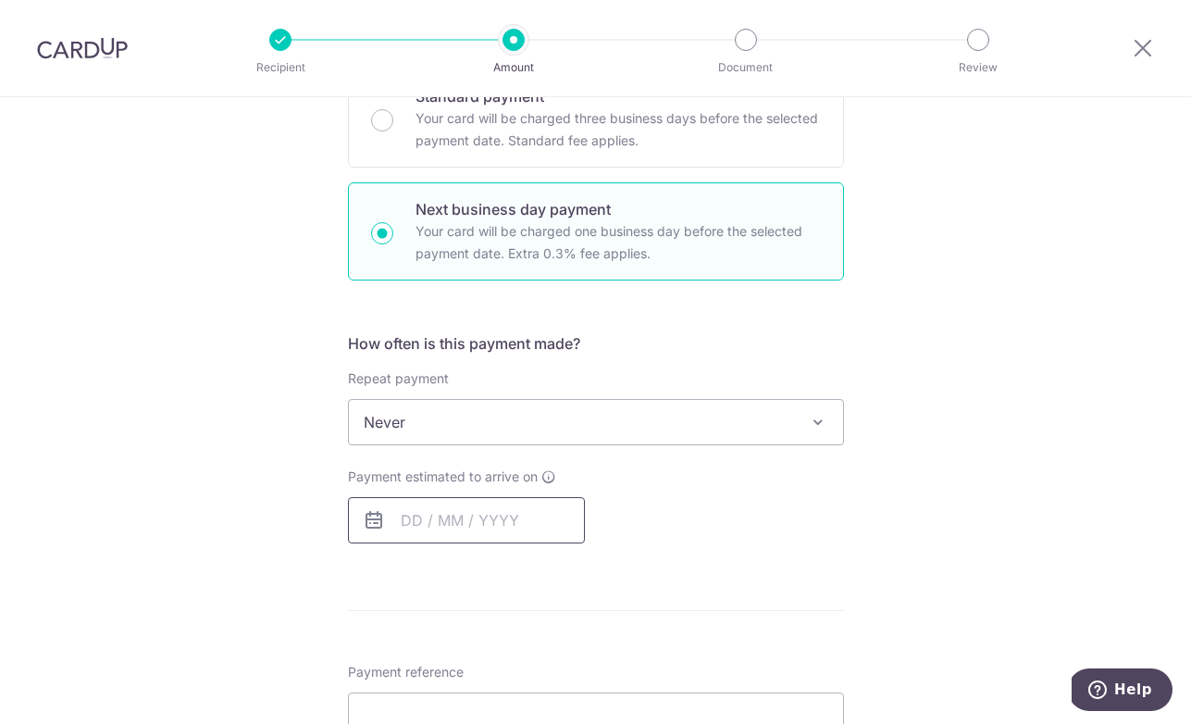
scroll to position [493, 0]
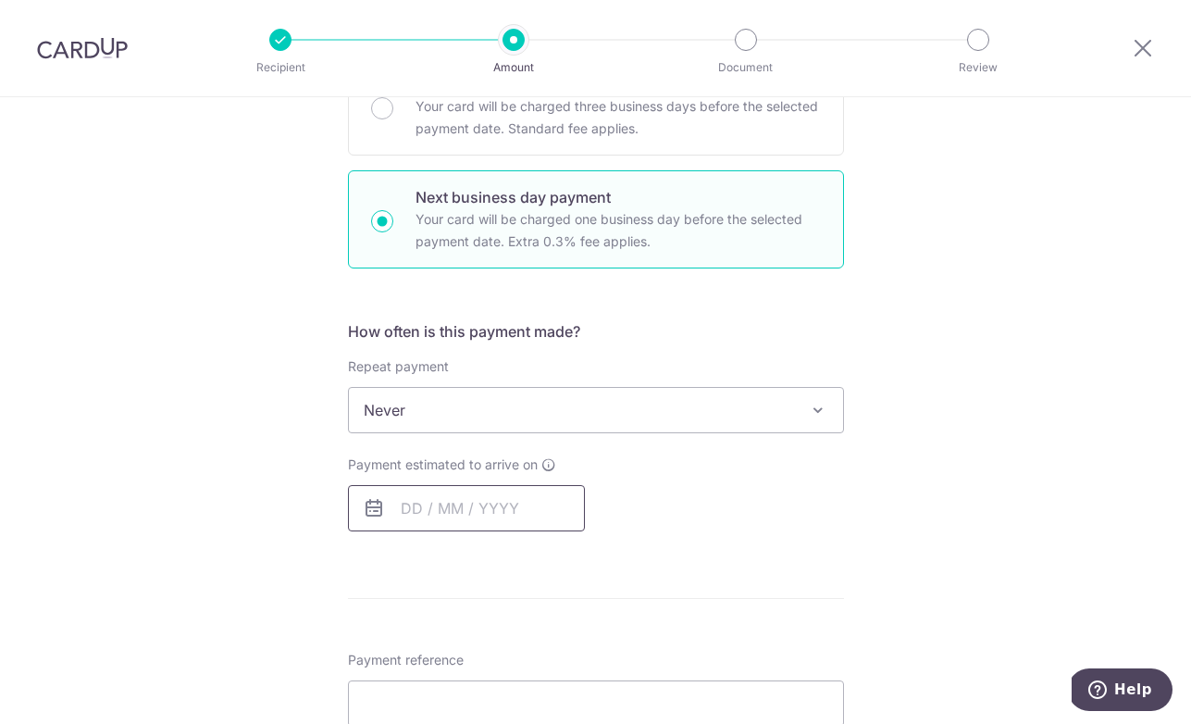
click at [417, 501] on input "text" at bounding box center [466, 508] width 237 height 46
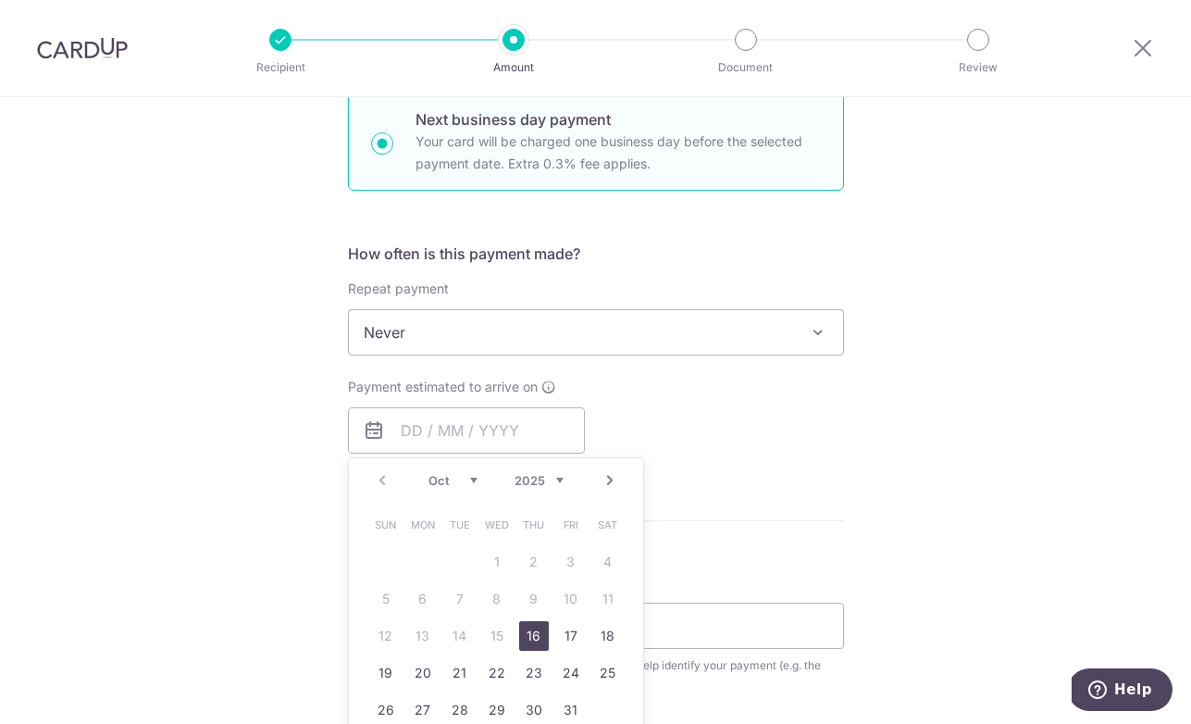
click at [531, 628] on link "16" at bounding box center [534, 636] width 30 height 30
type input "[DATE]"
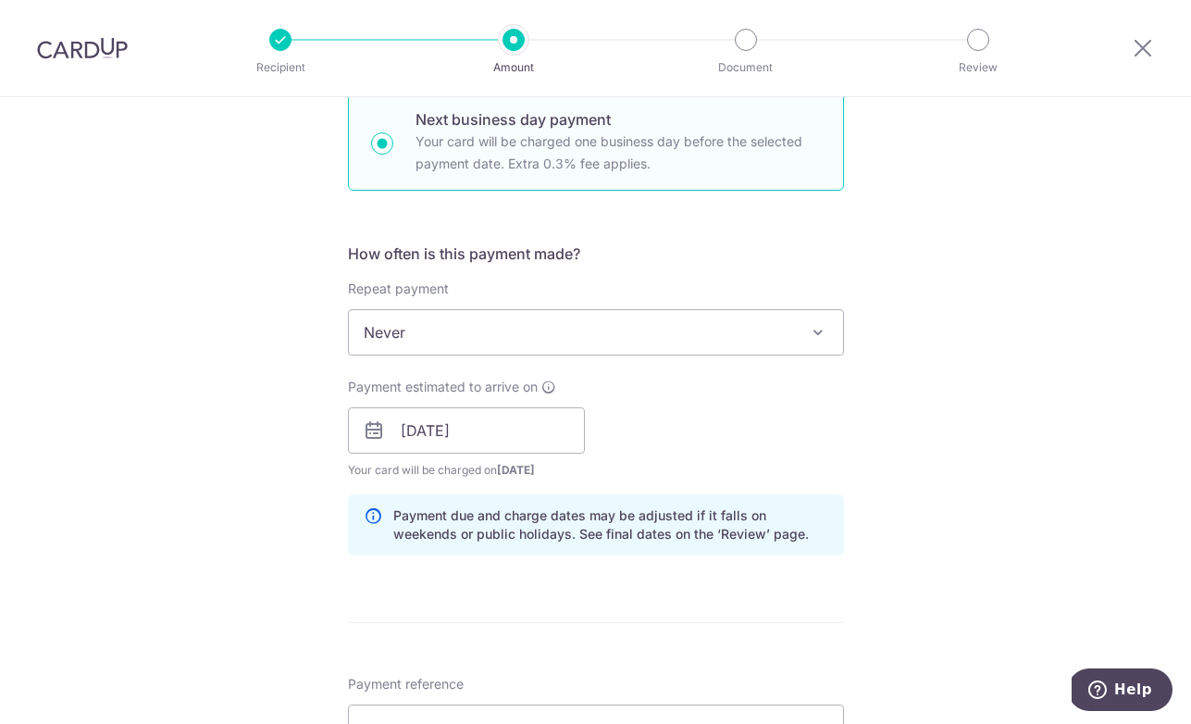
click at [736, 392] on div "Payment estimated to arrive on 16/10/2025 Prev Next Oct Nov Dec 2025 2026 2027 …" at bounding box center [596, 428] width 518 height 102
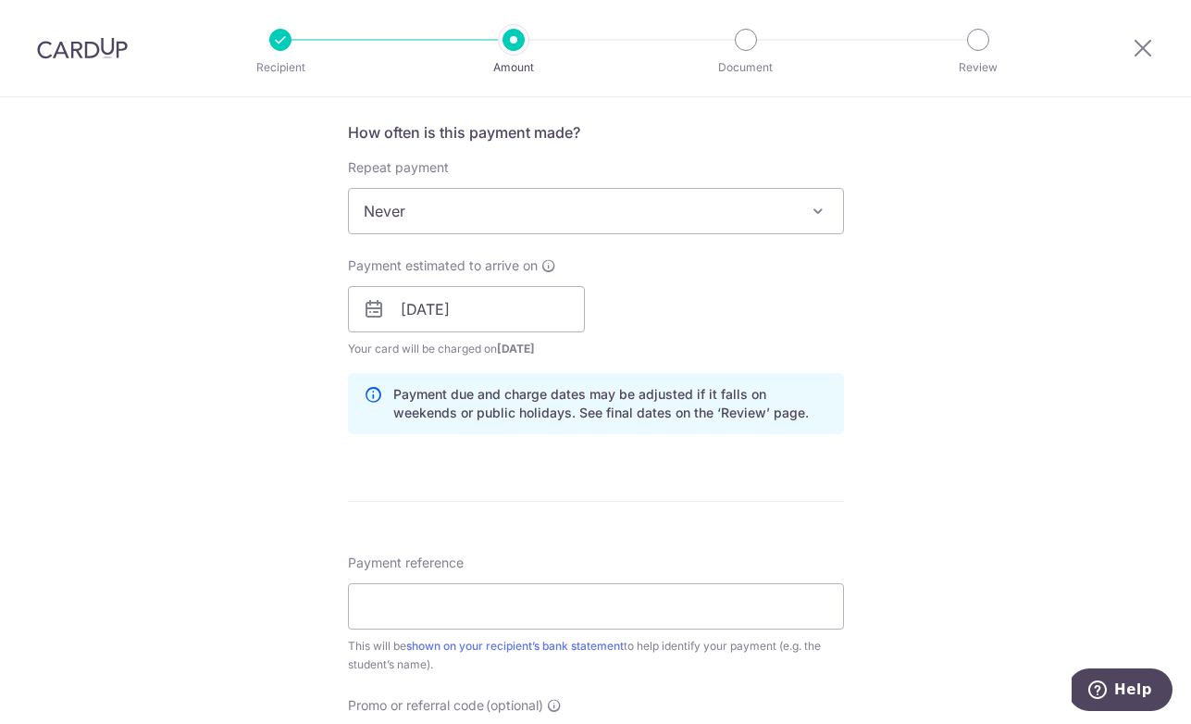
scroll to position [757, 0]
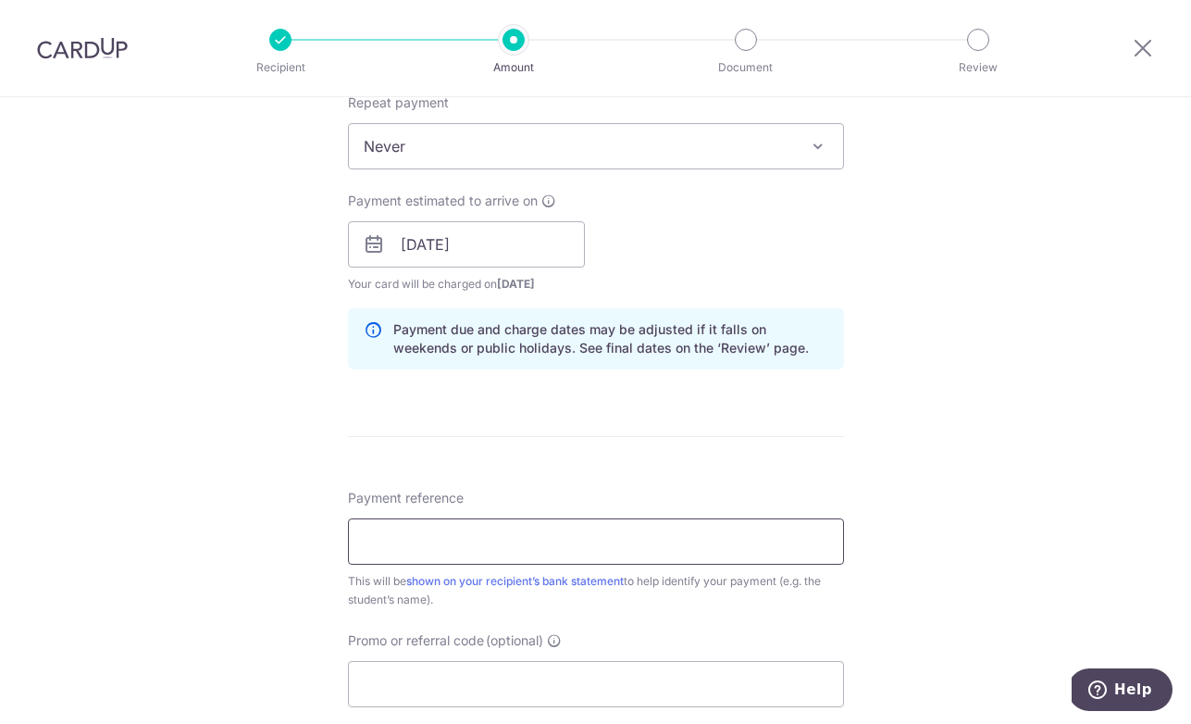
click at [492, 542] on input "Payment reference" at bounding box center [596, 541] width 496 height 46
paste input "0435"
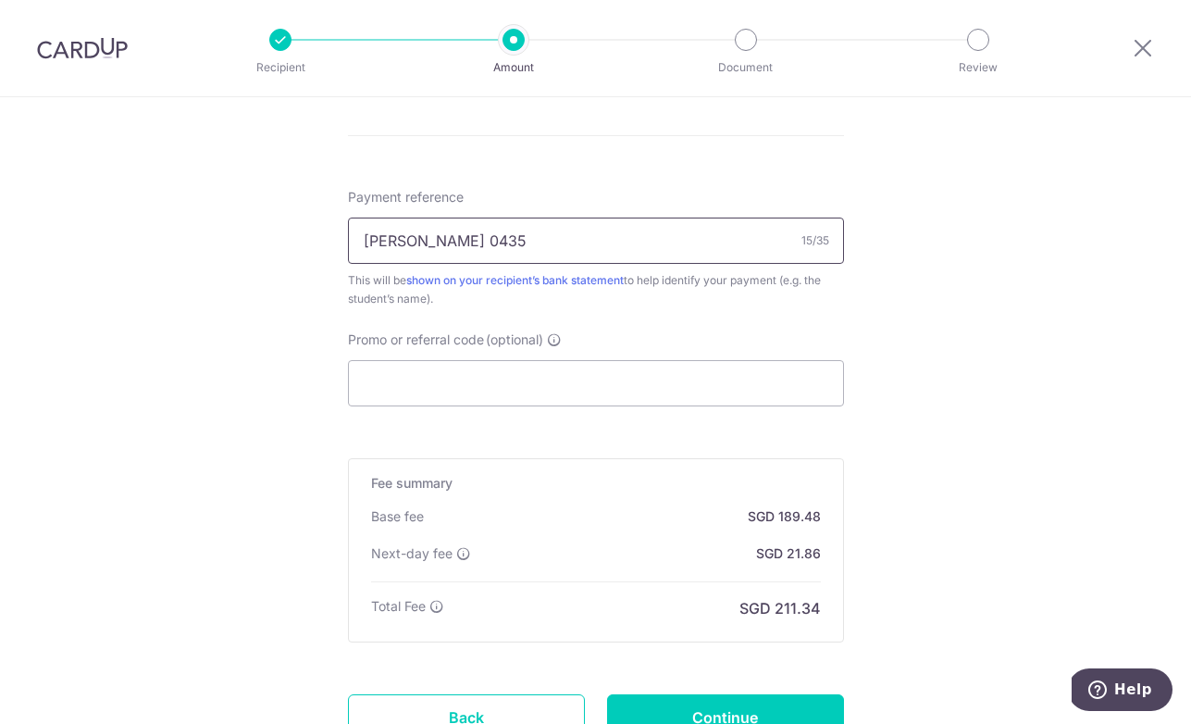
scroll to position [1213, 0]
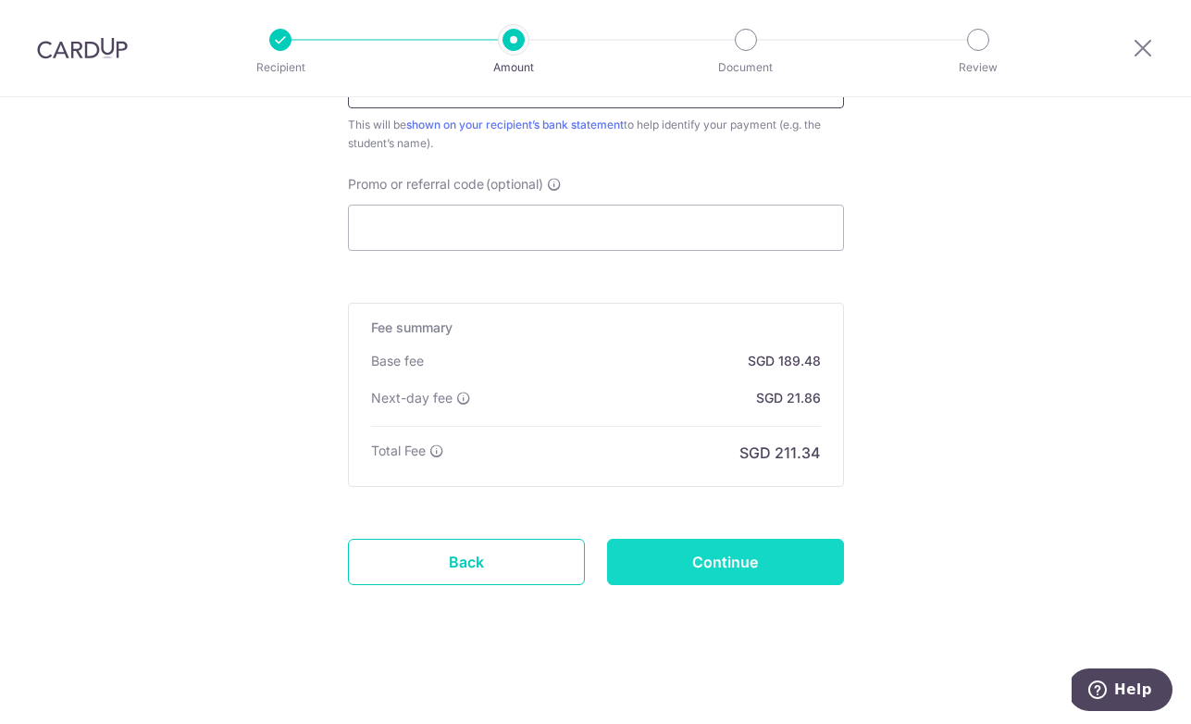
type input "[PERSON_NAME] 0435"
click at [761, 557] on input "Continue" at bounding box center [725, 561] width 237 height 46
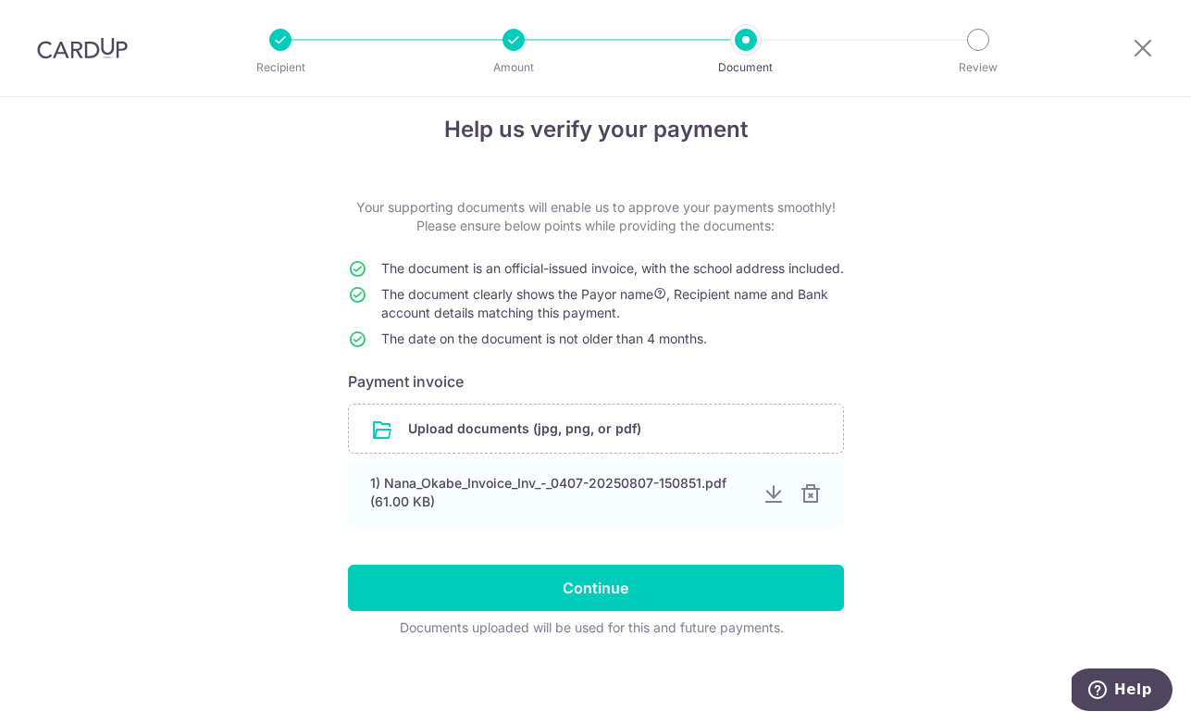
scroll to position [29, 0]
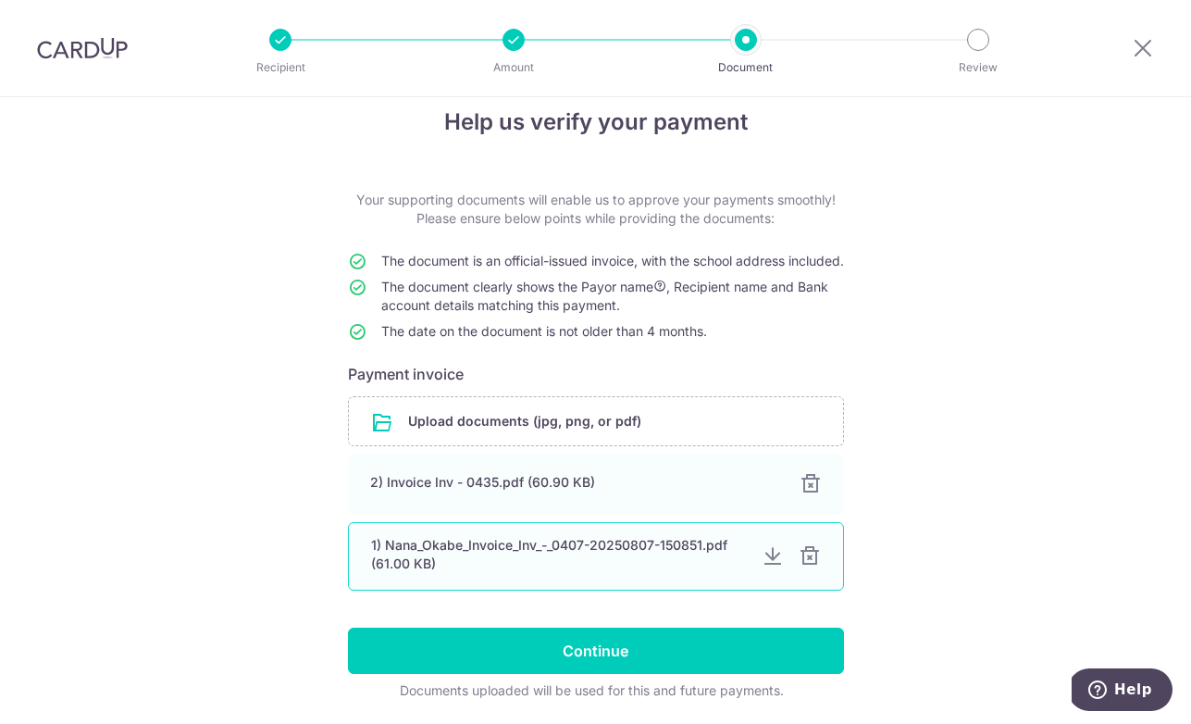
click at [808, 567] on div at bounding box center [809, 556] width 22 height 22
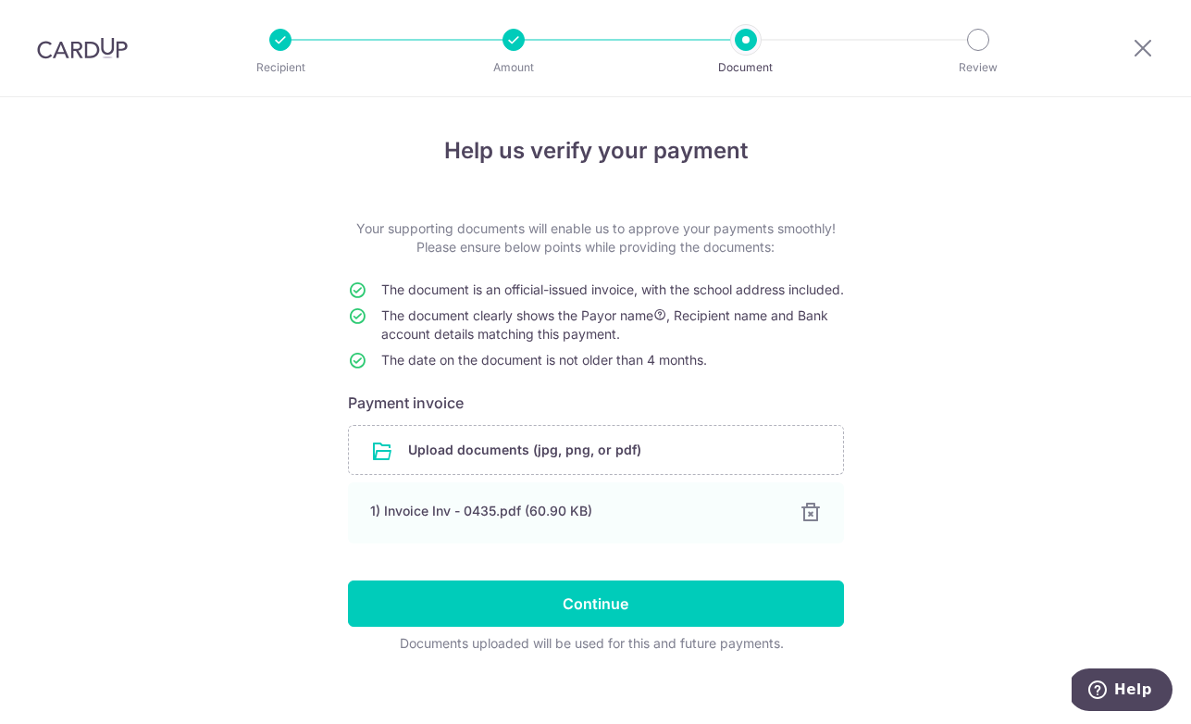
scroll to position [34, 0]
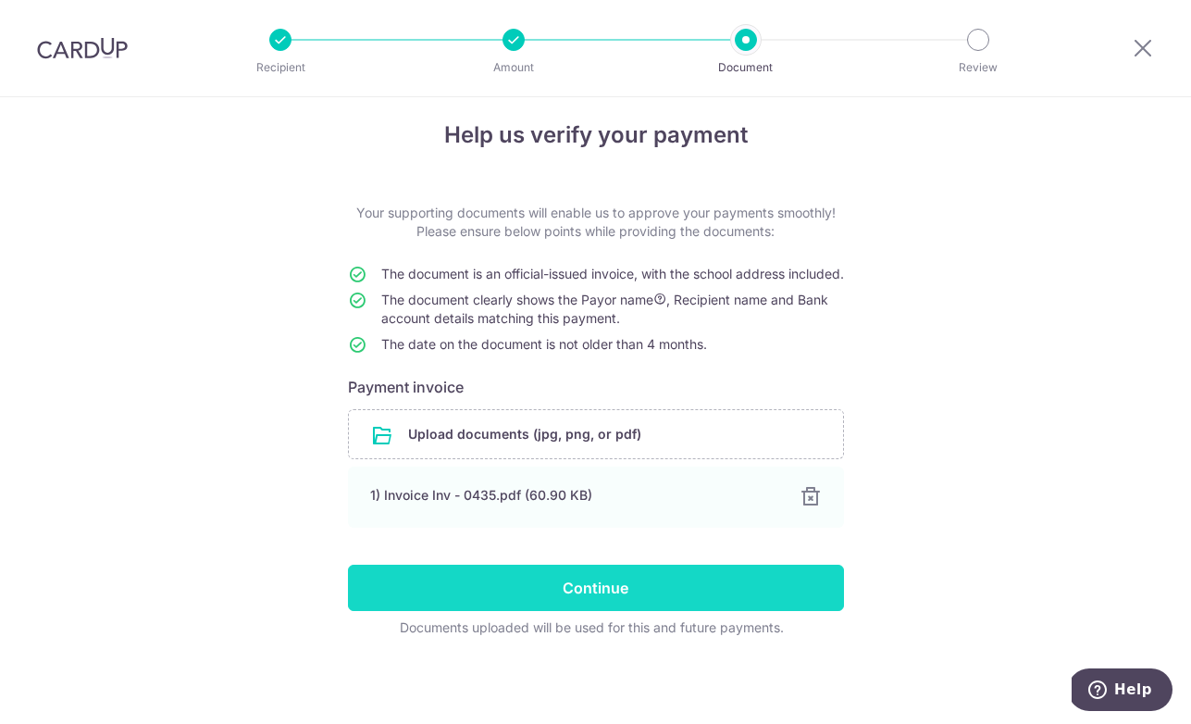
click at [678, 566] on input "Continue" at bounding box center [596, 587] width 496 height 46
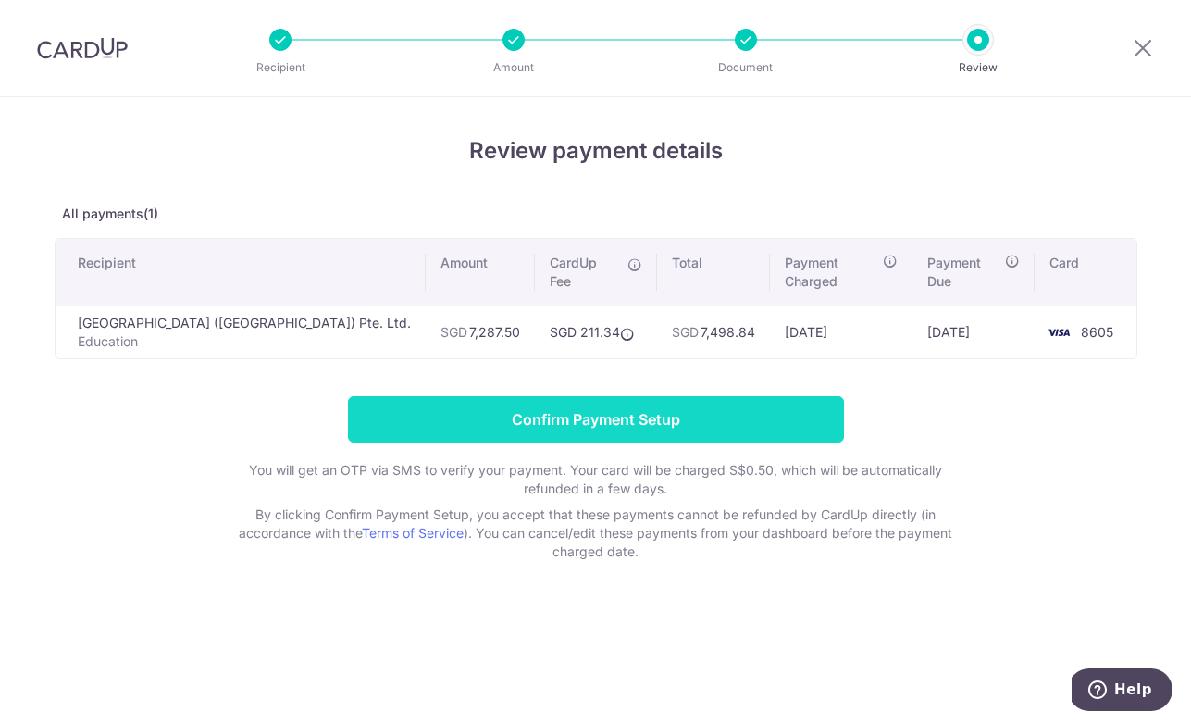
click at [723, 402] on input "Confirm Payment Setup" at bounding box center [596, 419] width 496 height 46
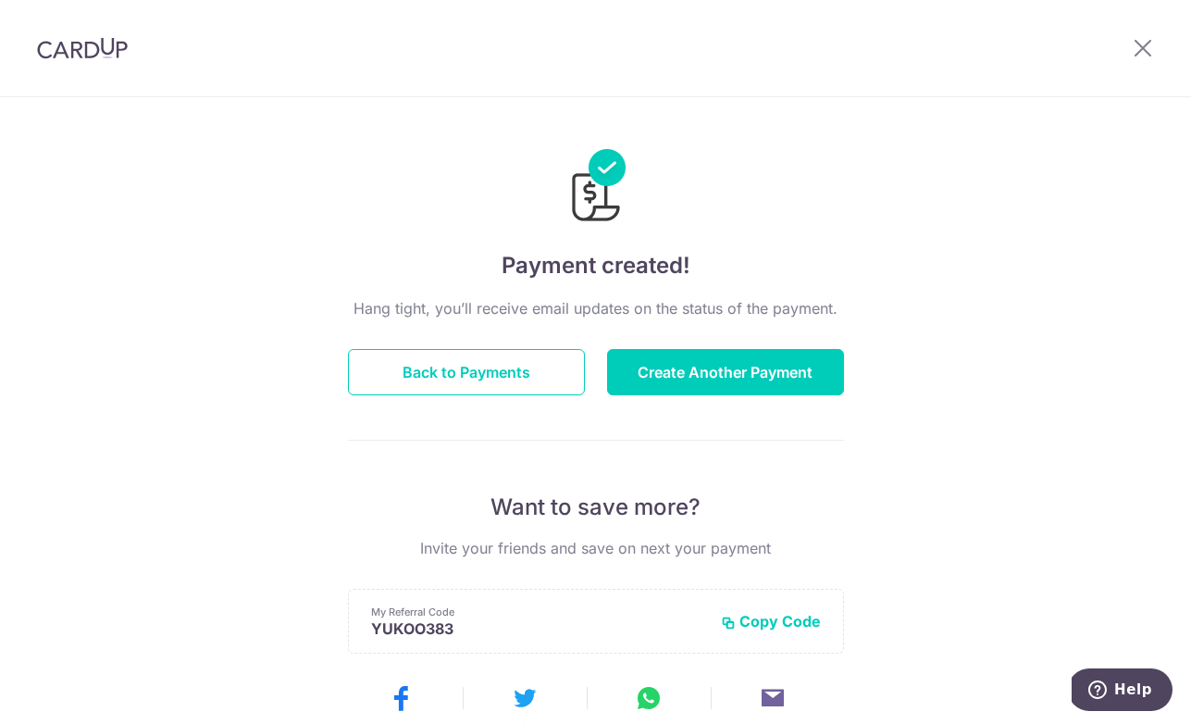
click at [98, 43] on img at bounding box center [82, 48] width 91 height 22
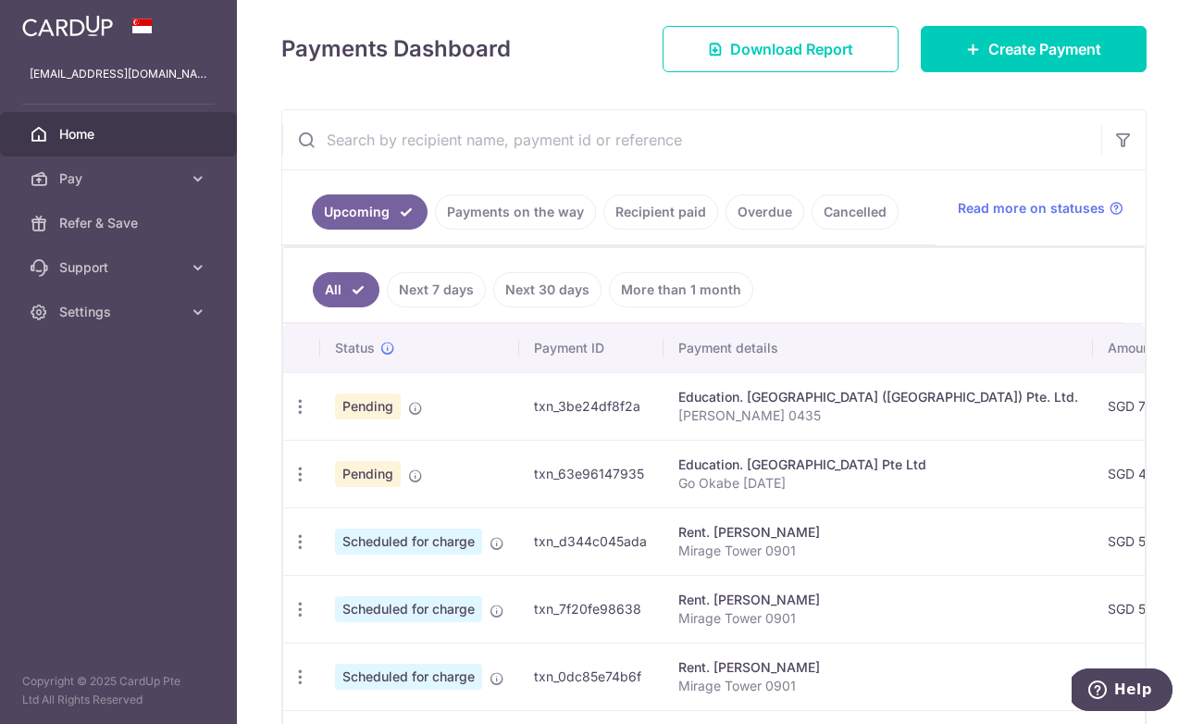
scroll to position [227, 0]
